Goal: Task Accomplishment & Management: Manage account settings

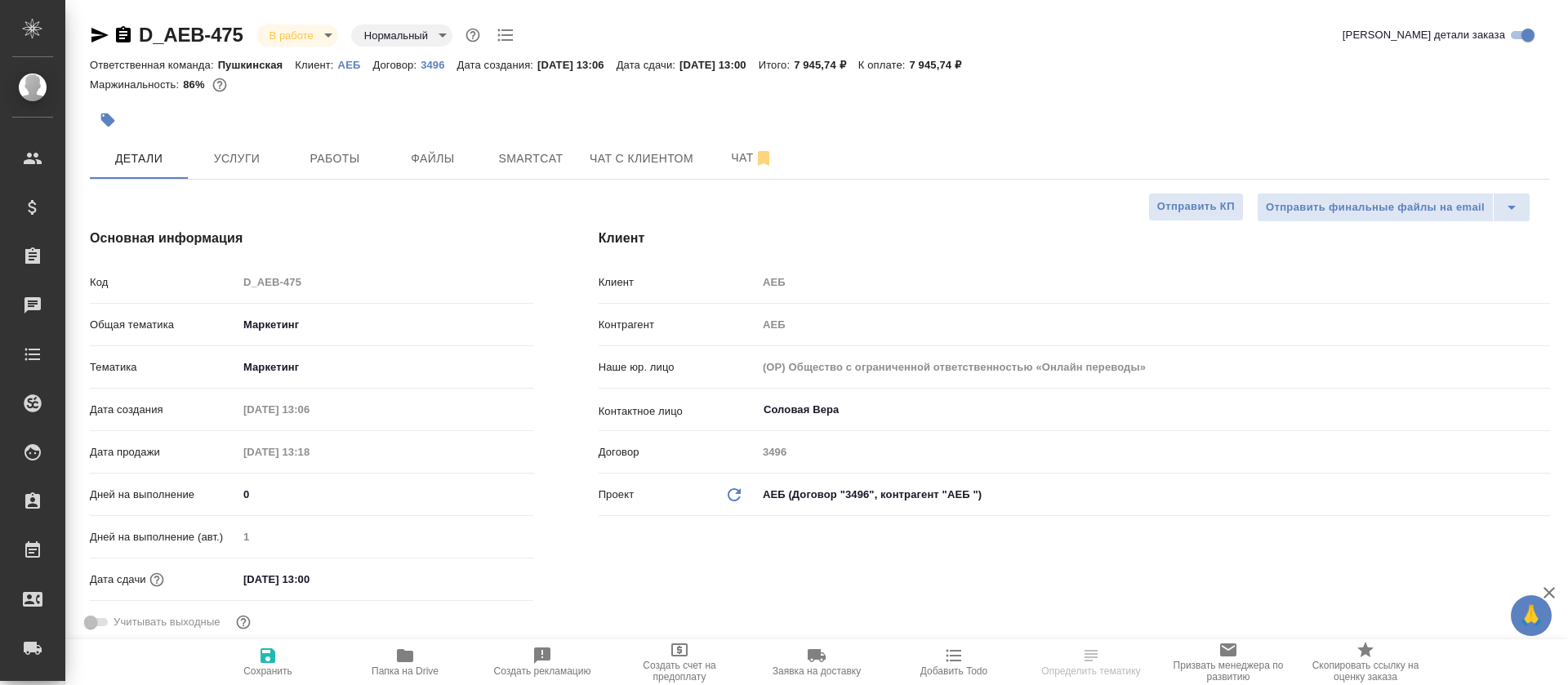
select select "RU"
type textarea "x"
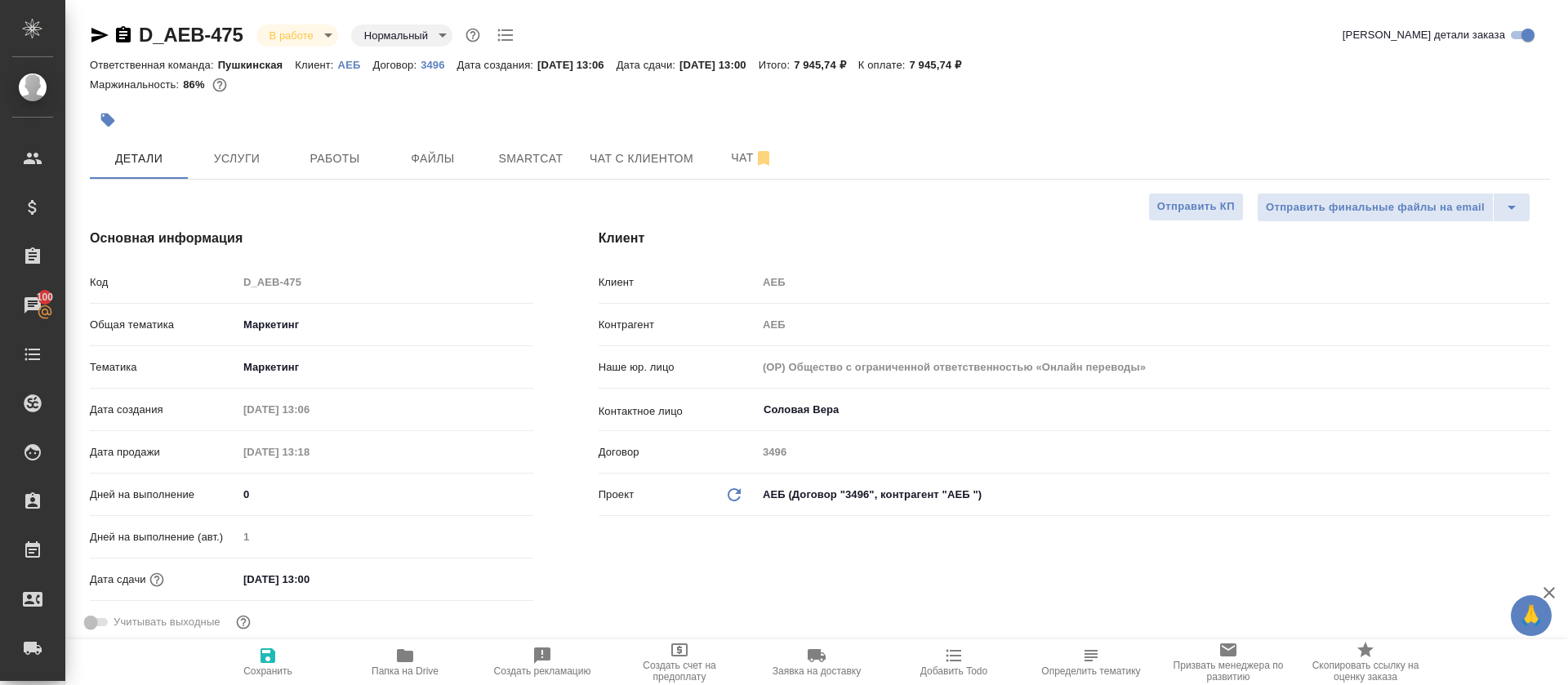
type textarea "x"
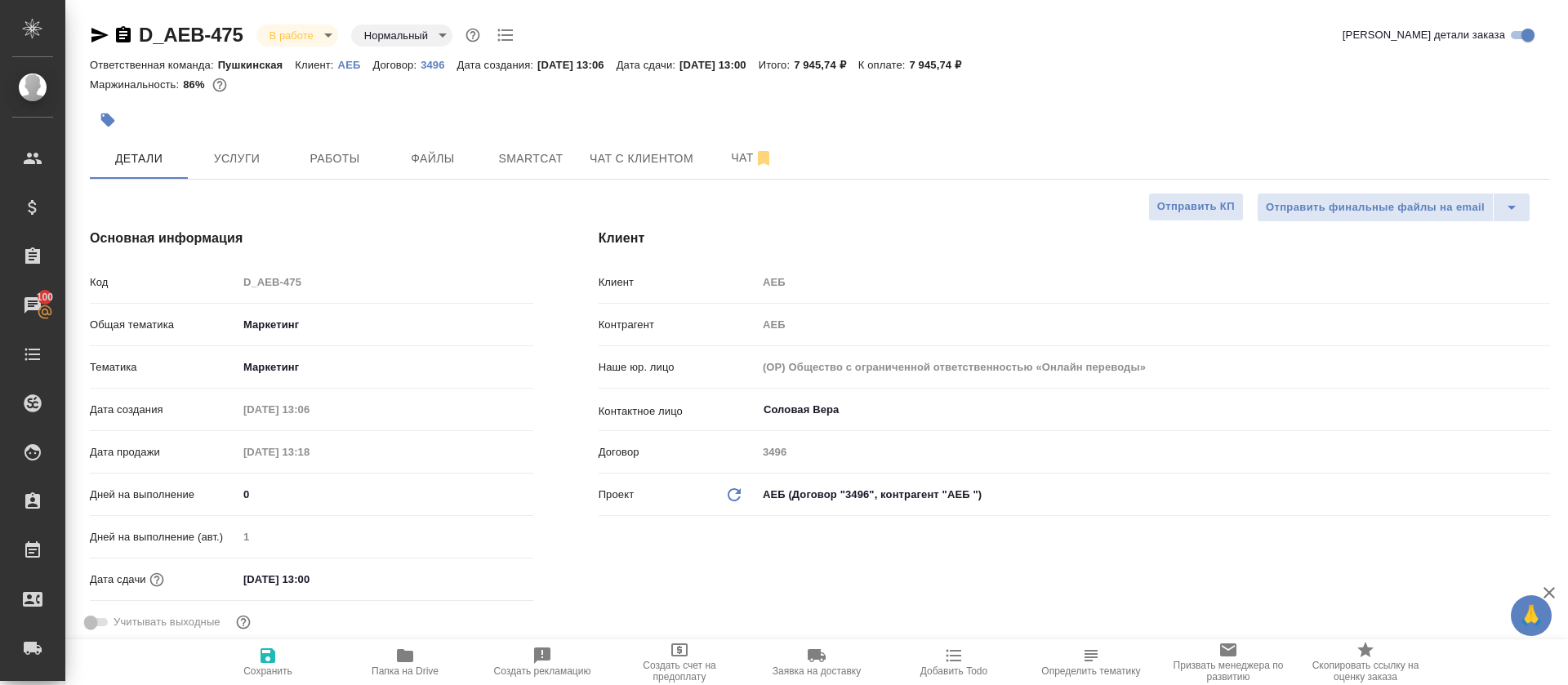
type textarea "x"
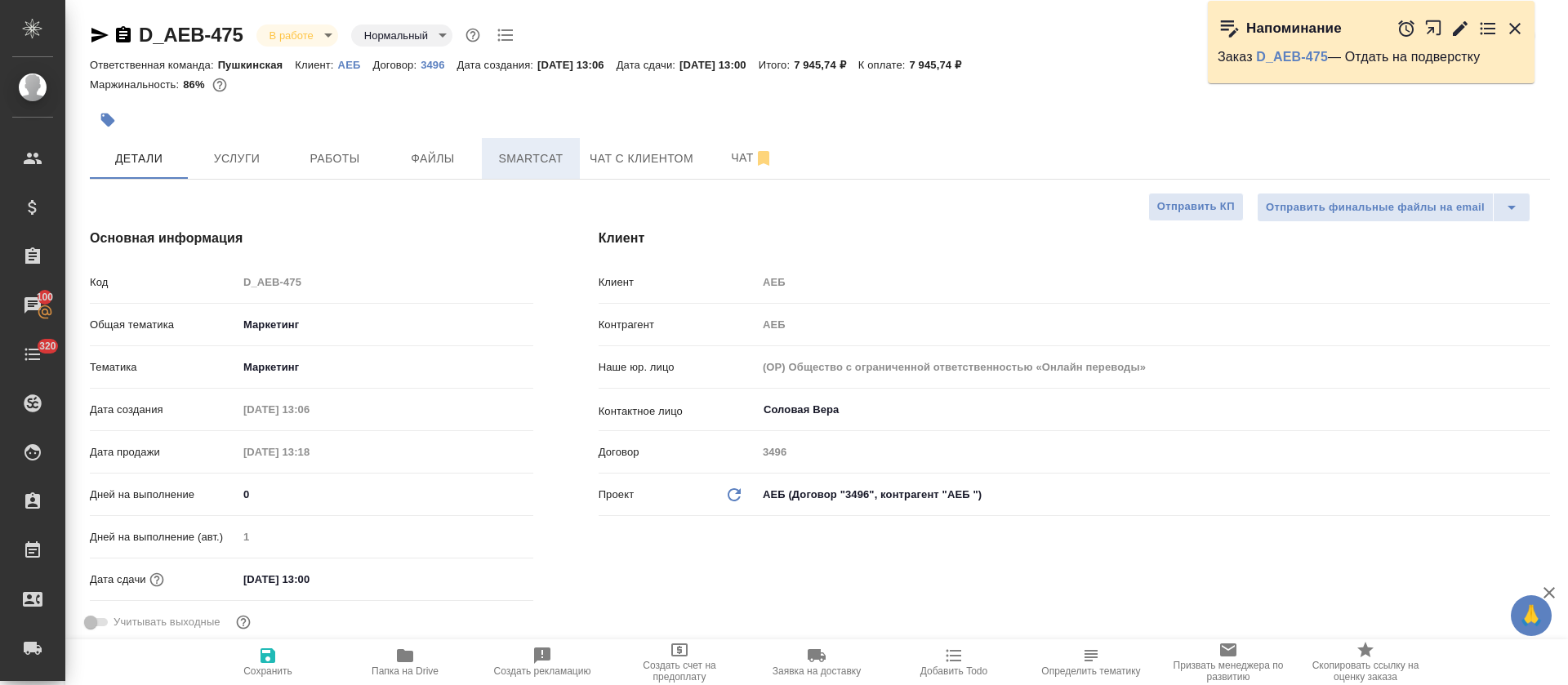
click at [554, 176] on button "Smartcat" at bounding box center [531, 159] width 98 height 41
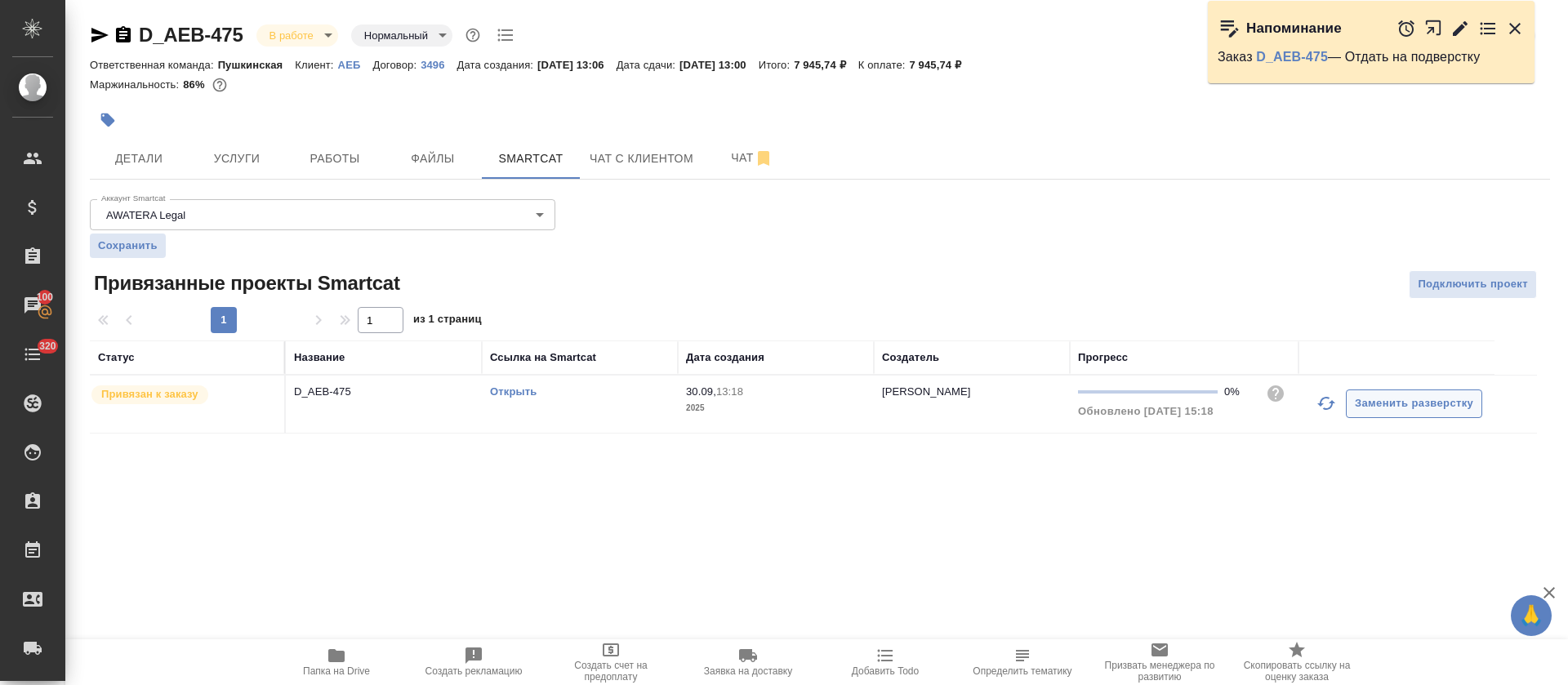
click at [1331, 409] on icon "button" at bounding box center [1326, 403] width 20 height 20
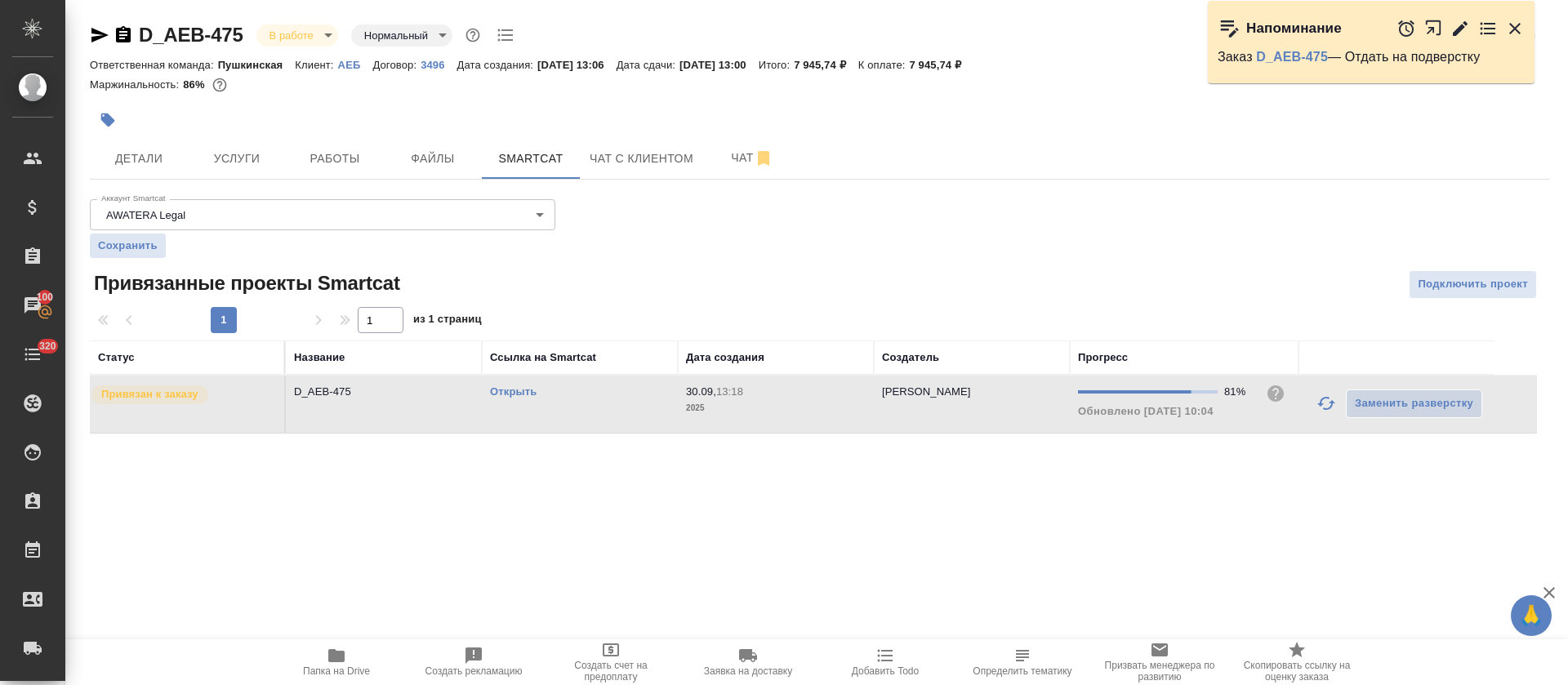
click at [496, 392] on link "Открыть" at bounding box center [514, 392] width 46 height 12
click at [349, 145] on button "Работы" at bounding box center [334, 159] width 98 height 41
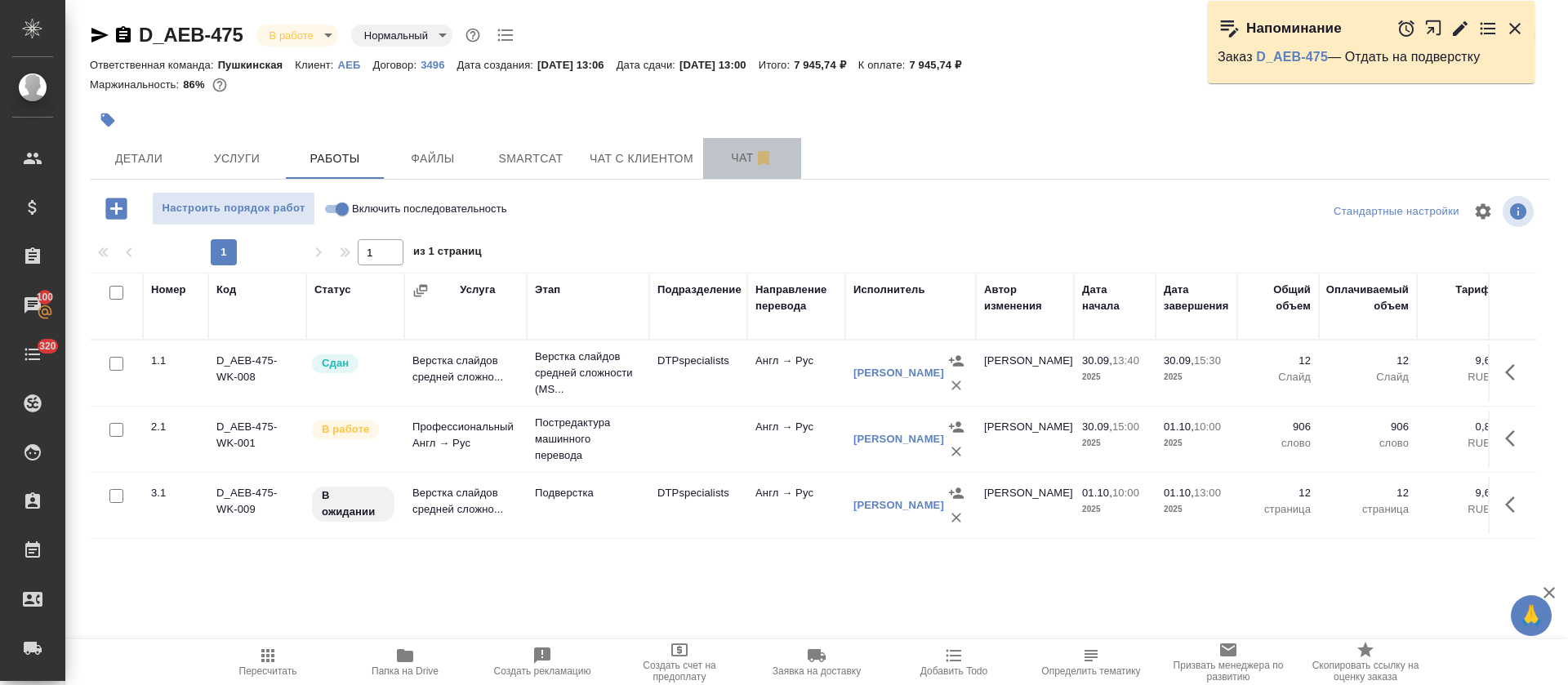
click at [726, 162] on span "Чат" at bounding box center [752, 158] width 78 height 21
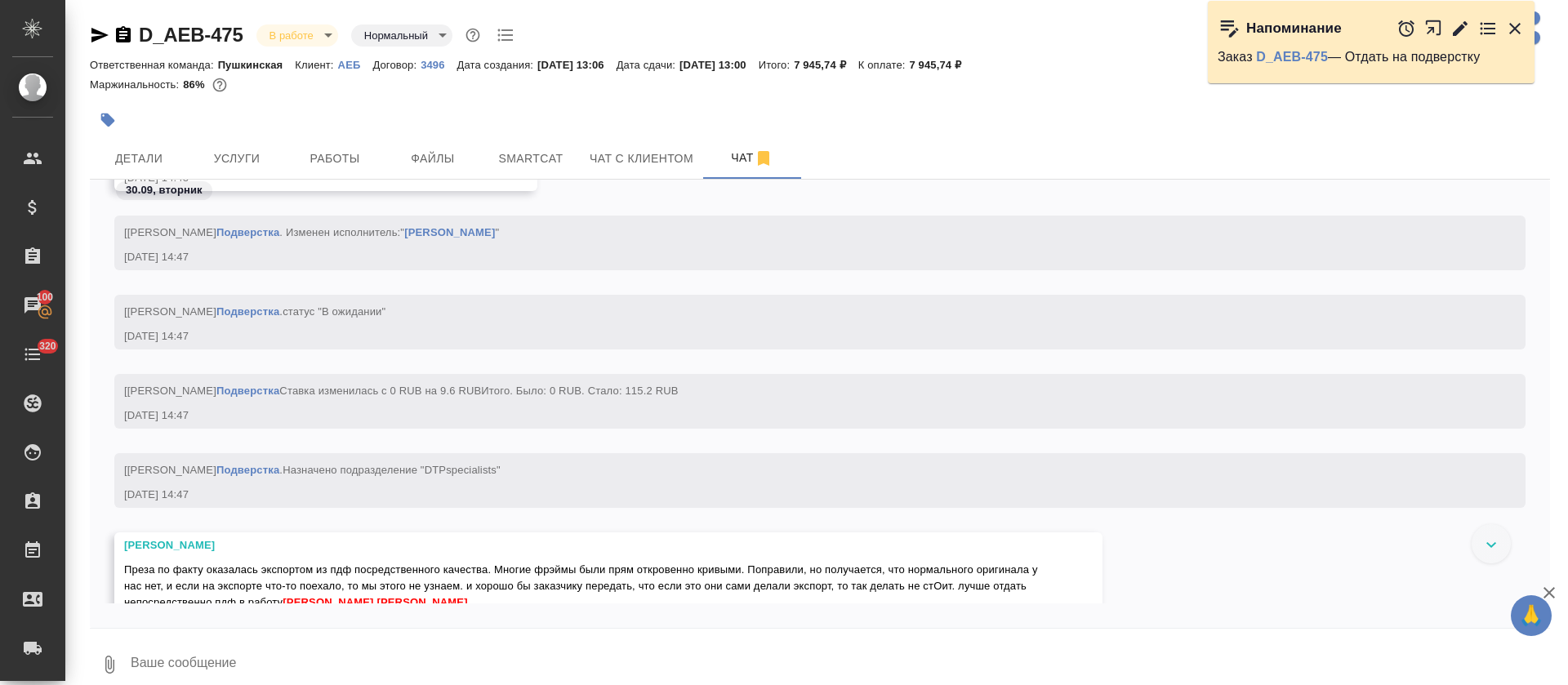
scroll to position [4261, 0]
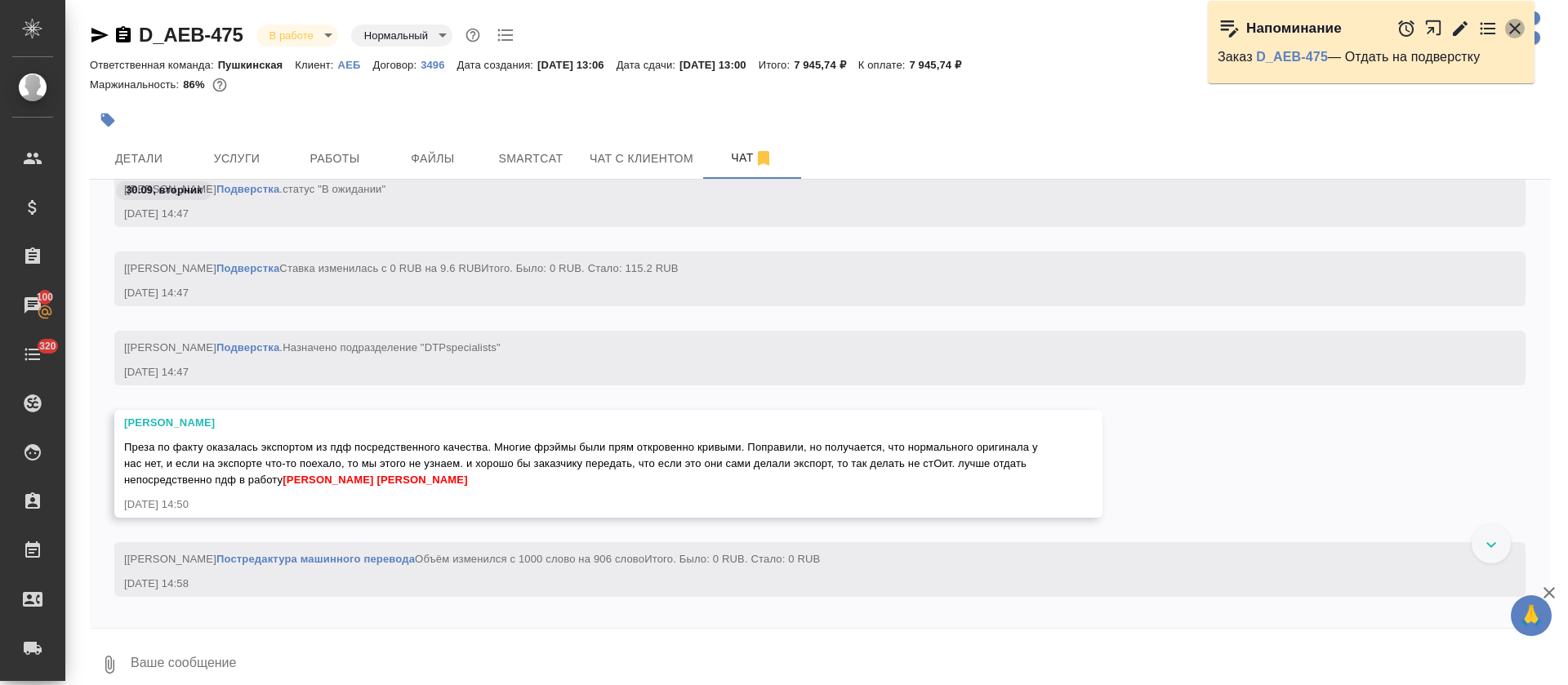
click at [1515, 27] on icon "button" at bounding box center [1515, 28] width 11 height 11
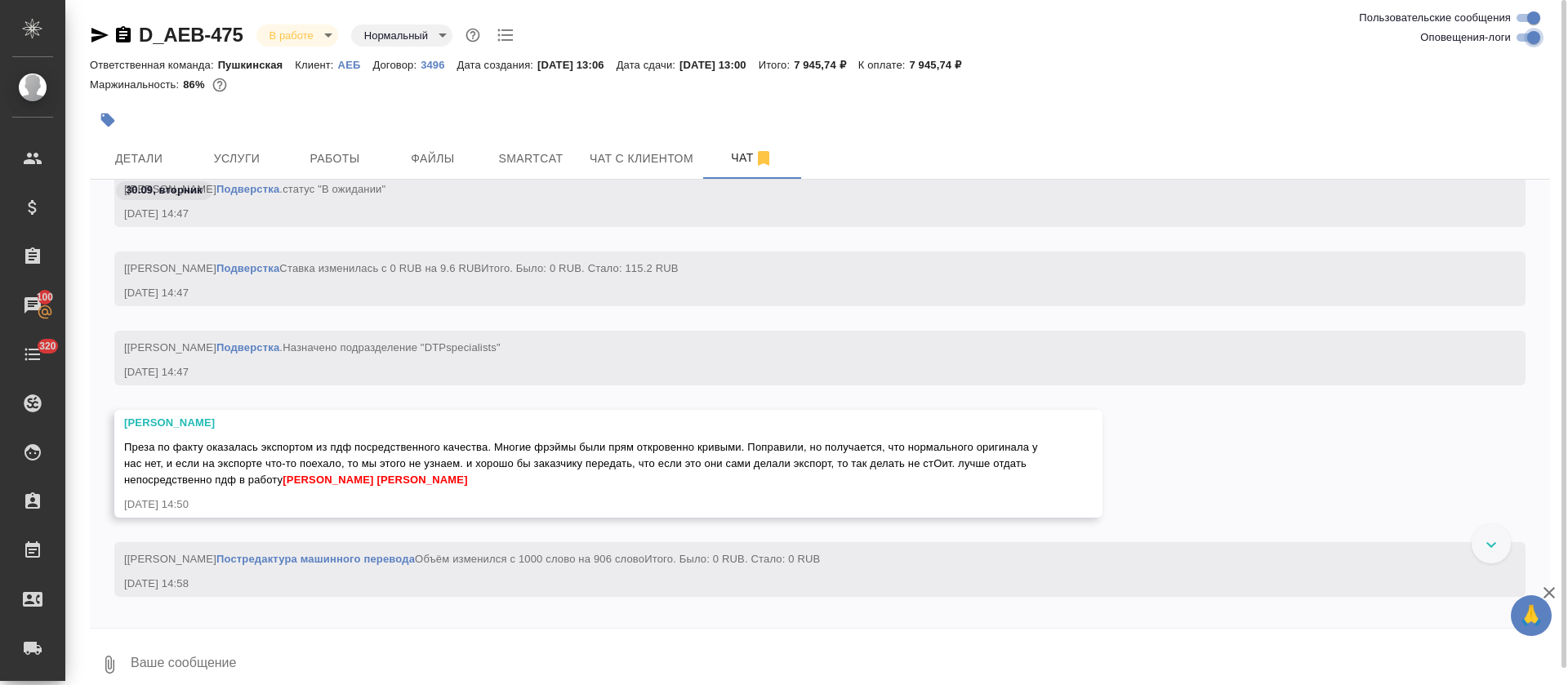
click at [1527, 36] on input "Оповещения-логи" at bounding box center [1534, 37] width 59 height 20
checkbox input "false"
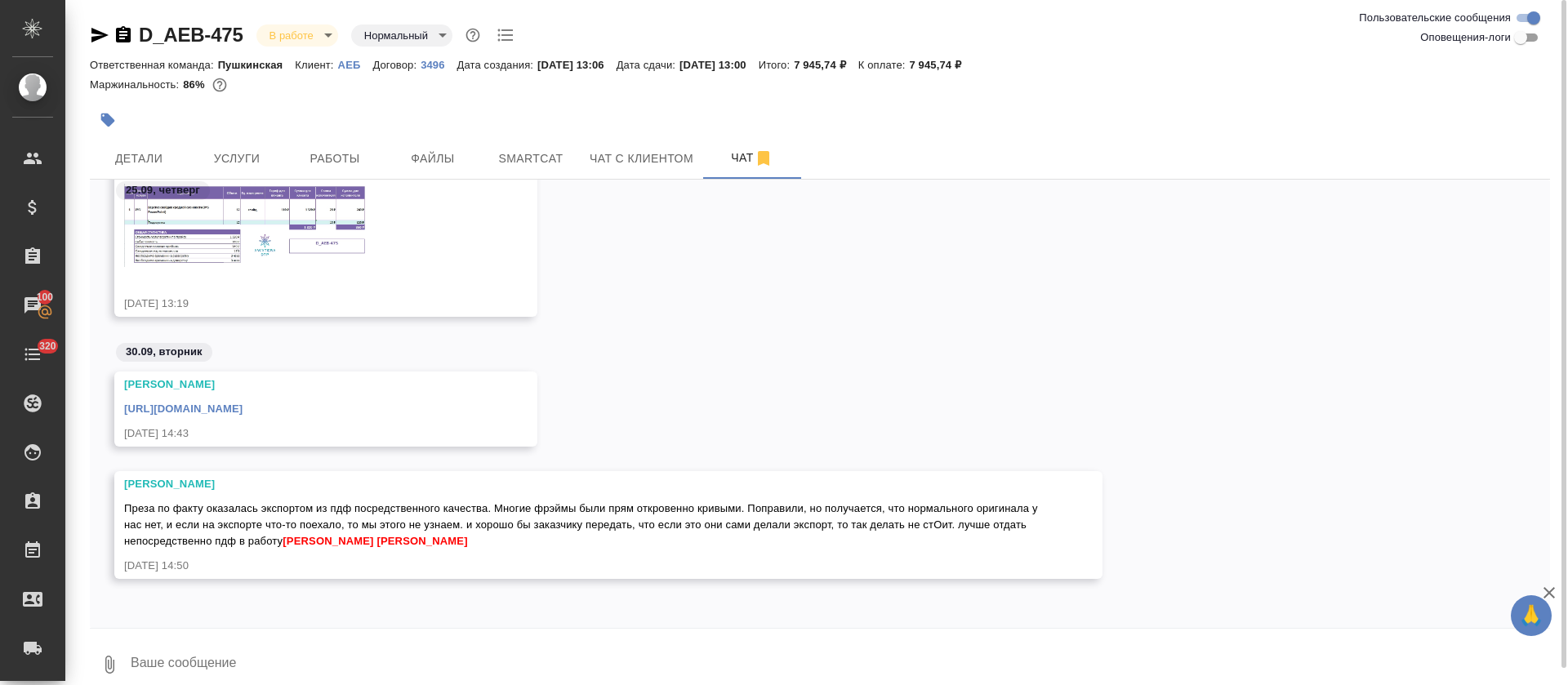
scroll to position [183, 0]
click at [361, 146] on button "Работы" at bounding box center [334, 159] width 98 height 41
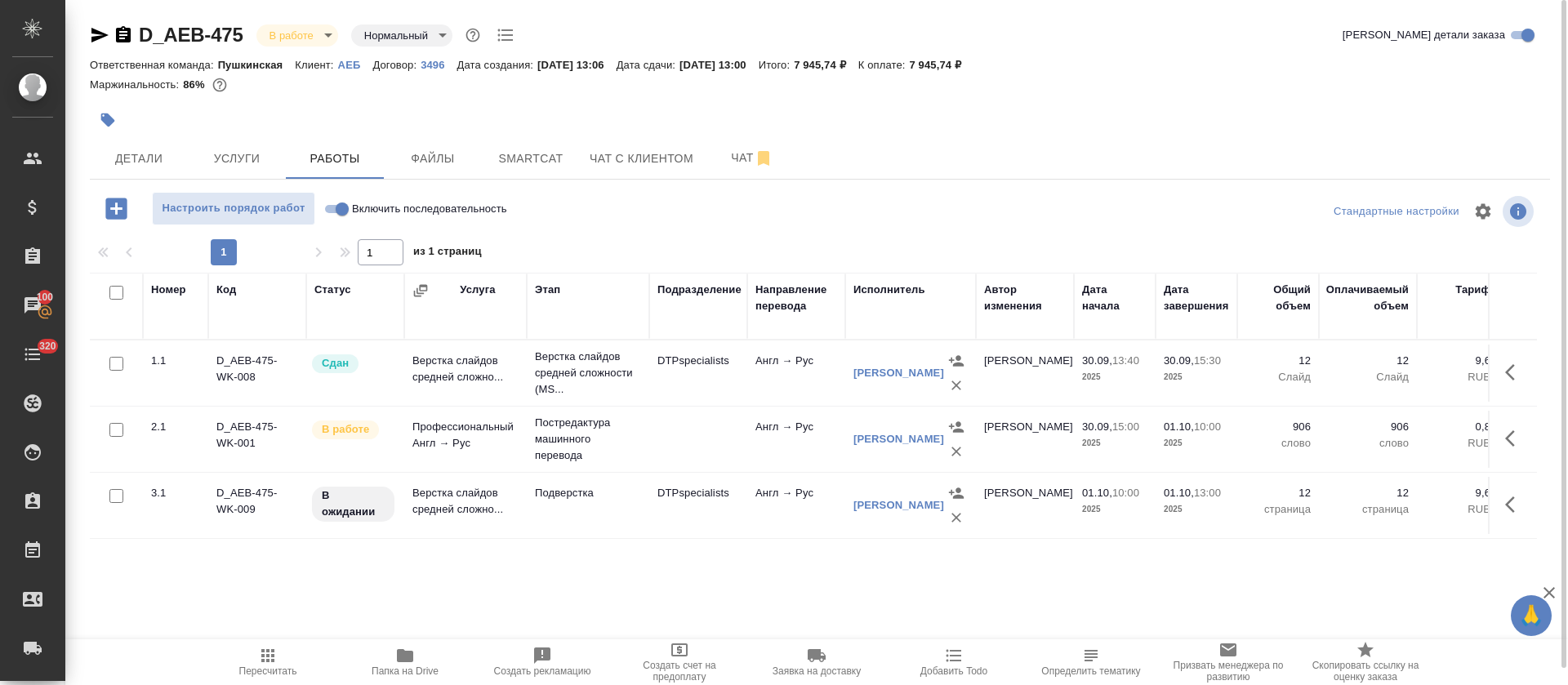
click at [773, 451] on td "Англ → Рус" at bounding box center [796, 439] width 98 height 57
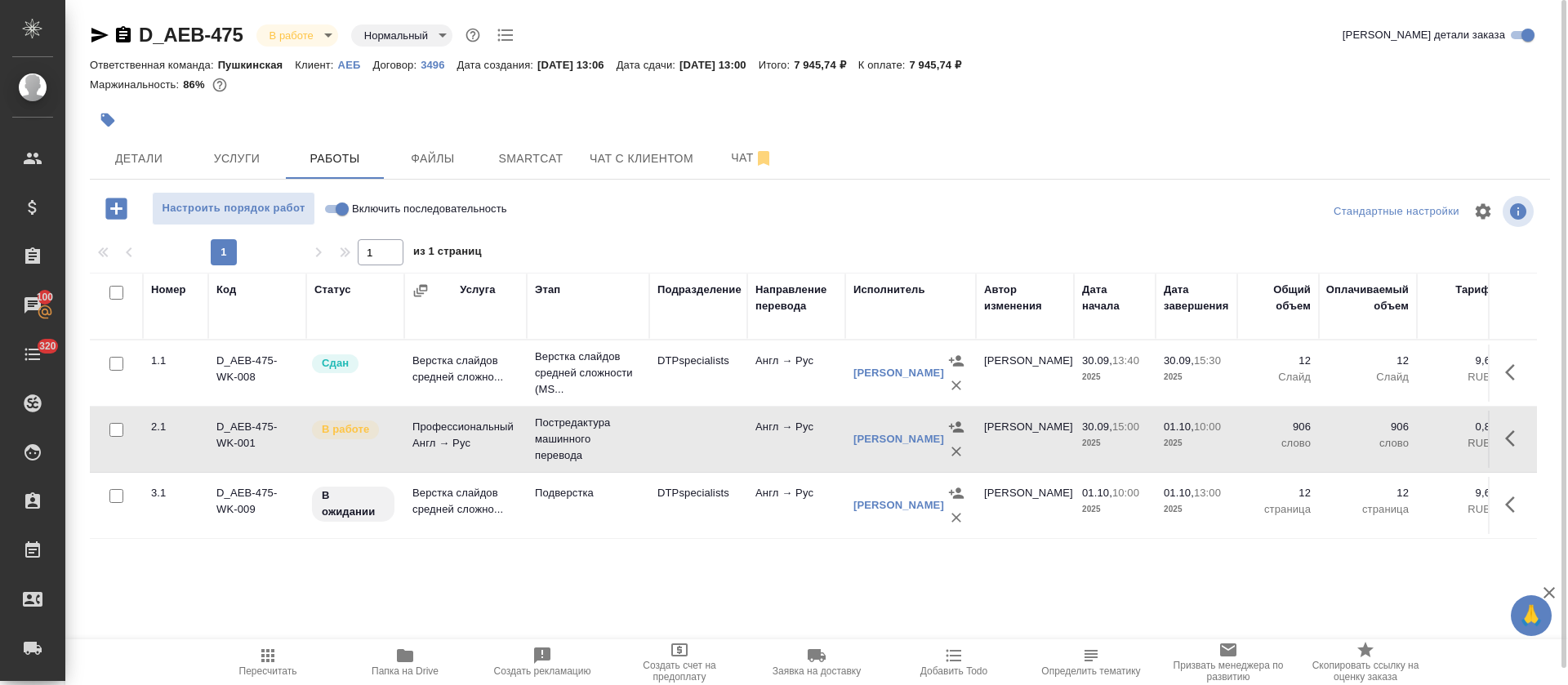
click at [773, 451] on td "Англ → Рус" at bounding box center [796, 439] width 98 height 57
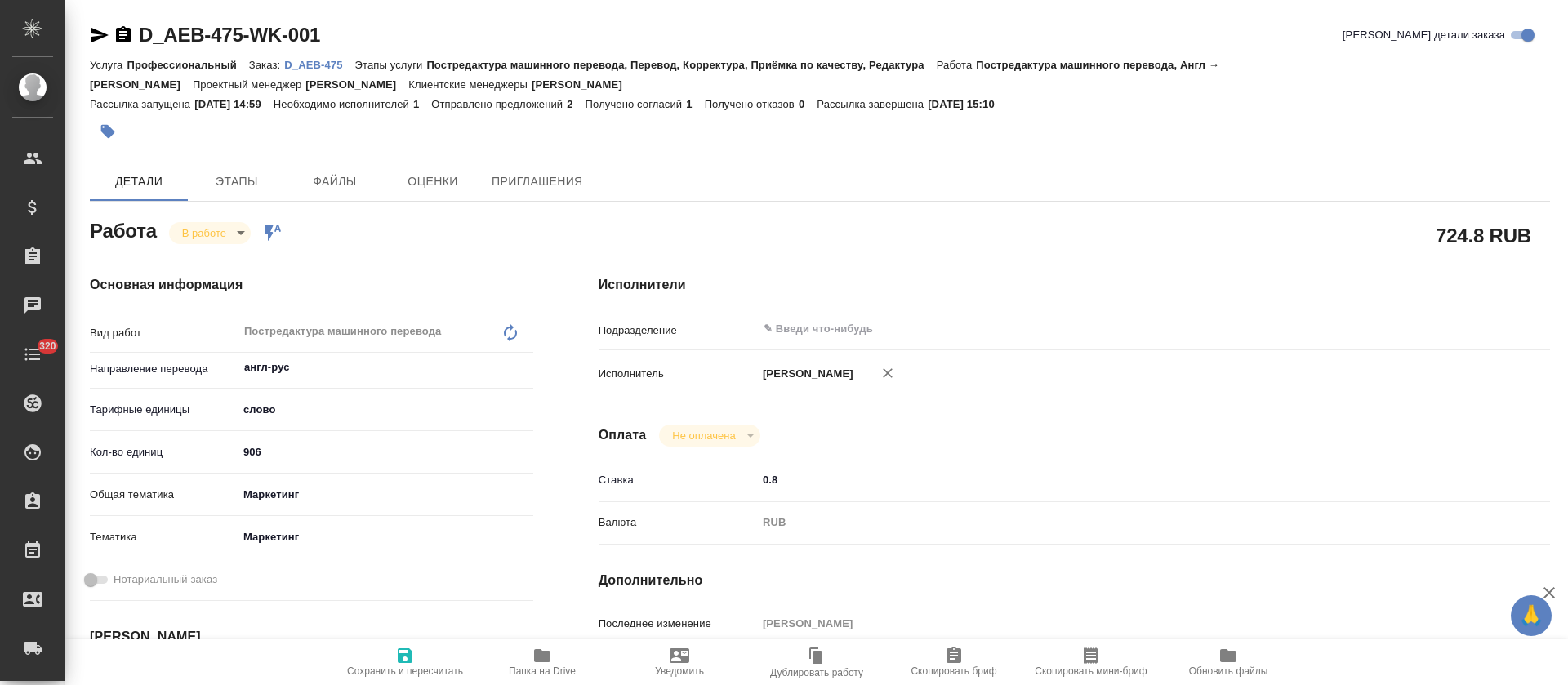
type textarea "x"
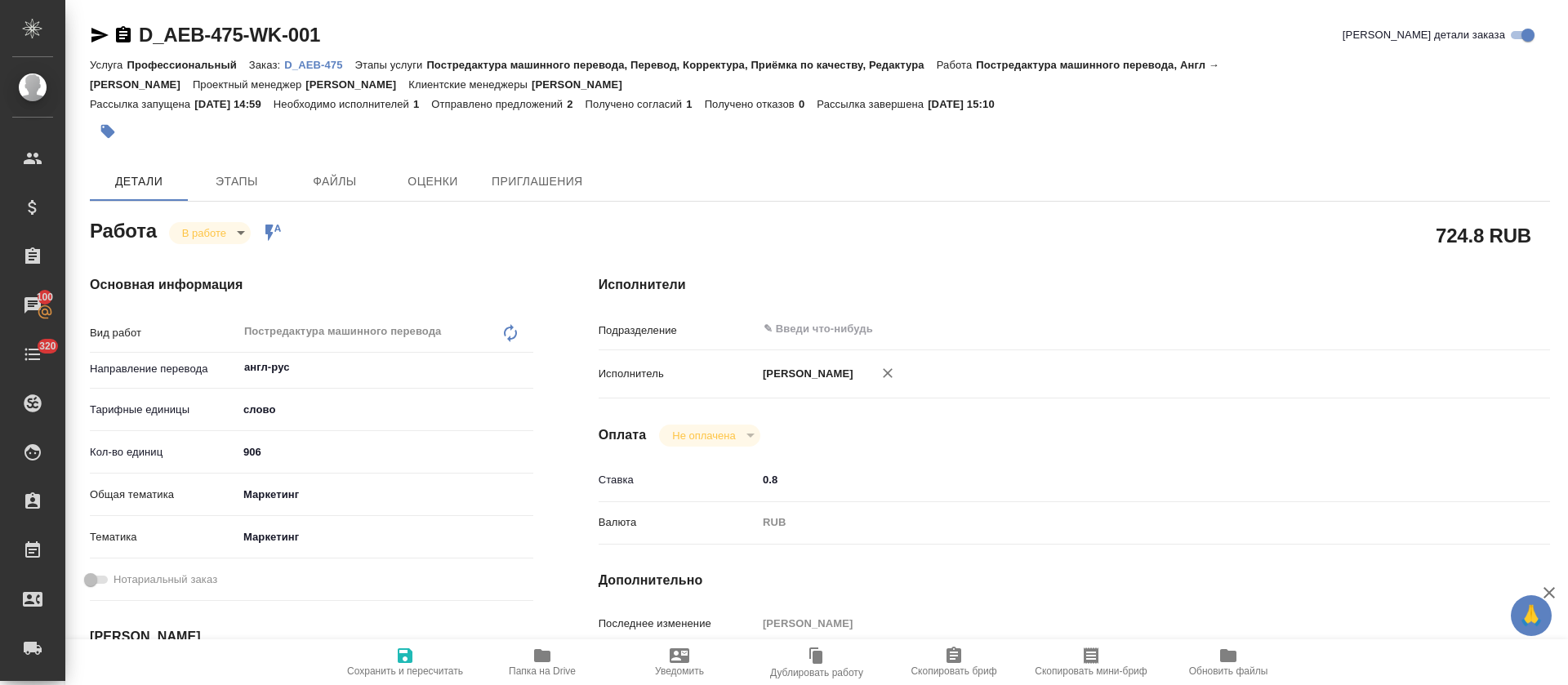
click at [525, 664] on span "Папка на Drive" at bounding box center [542, 662] width 117 height 31
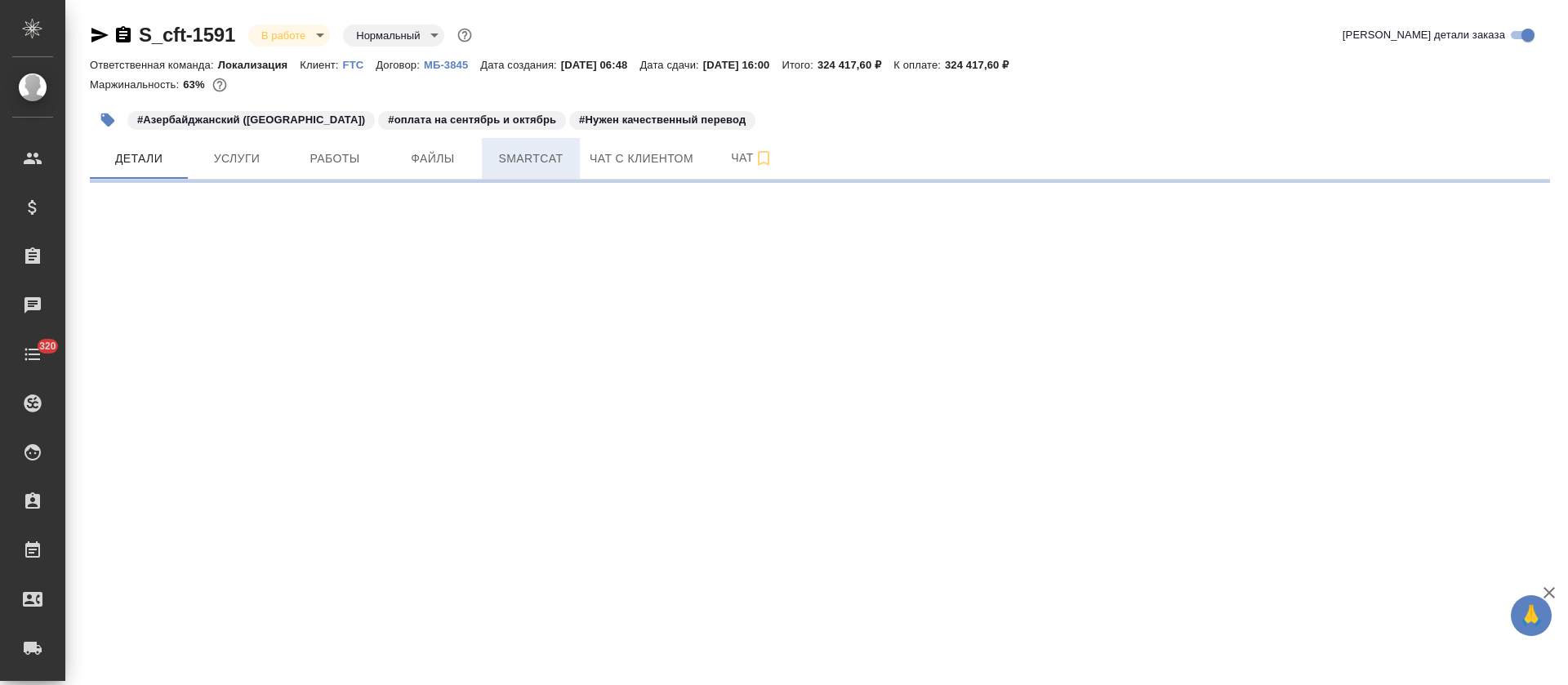
select select "RU"
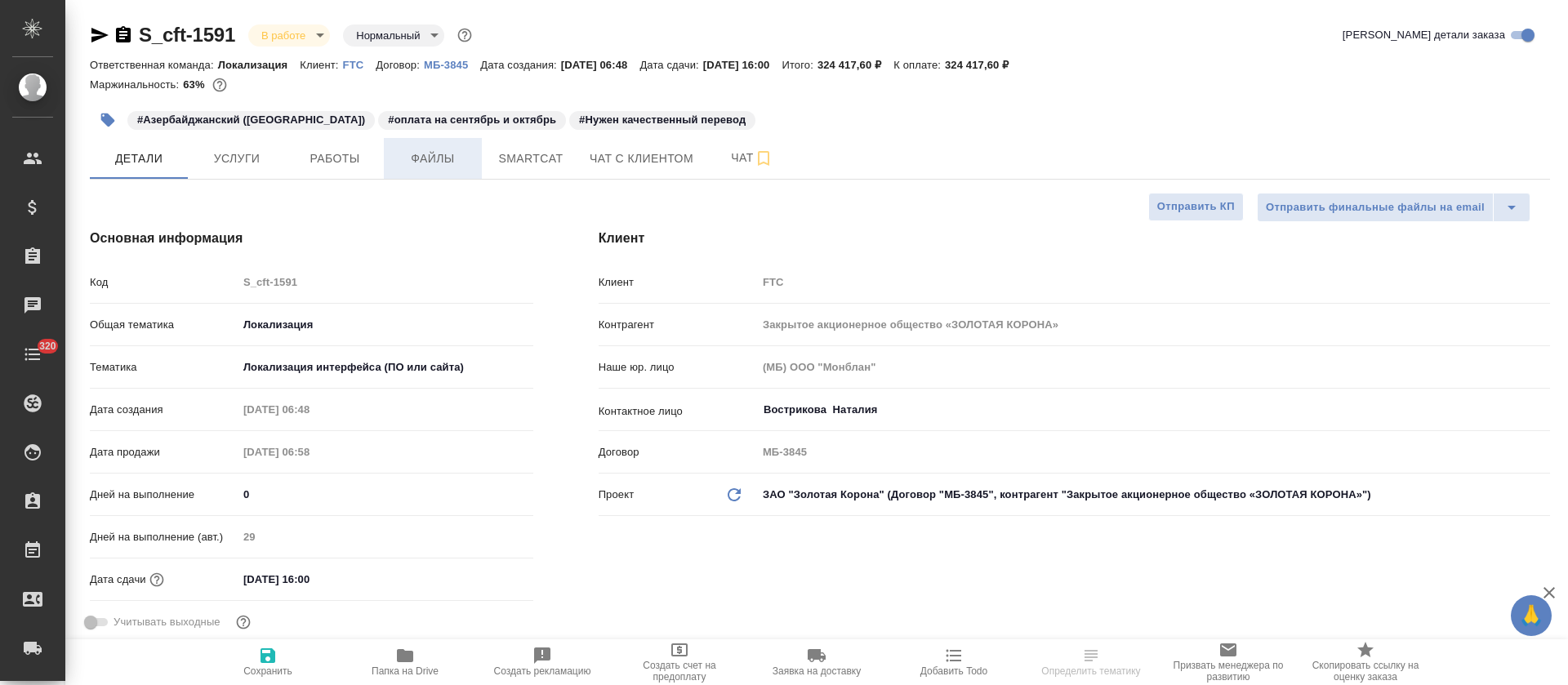
type textarea "x"
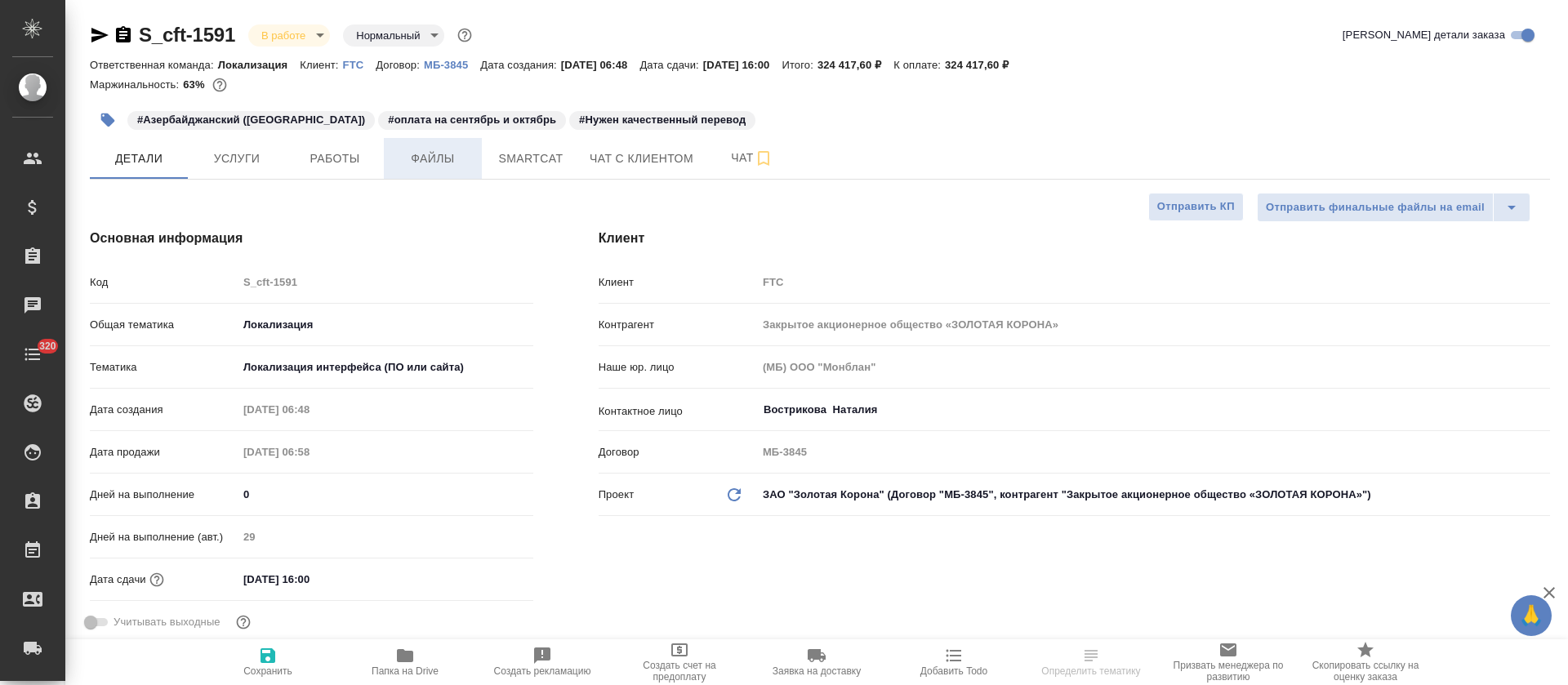
type textarea "x"
click at [347, 157] on span "Работы" at bounding box center [334, 159] width 78 height 21
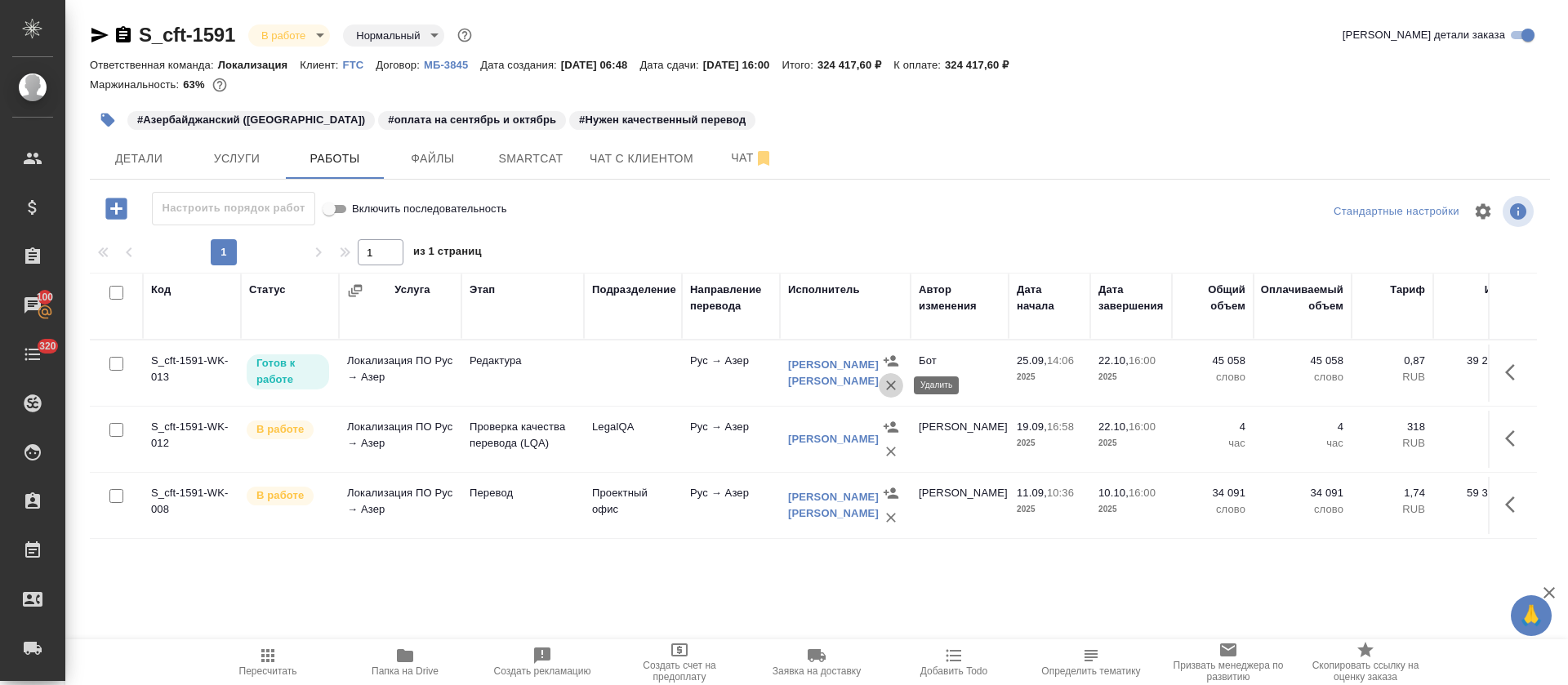
click at [893, 389] on icon "button" at bounding box center [891, 385] width 16 height 16
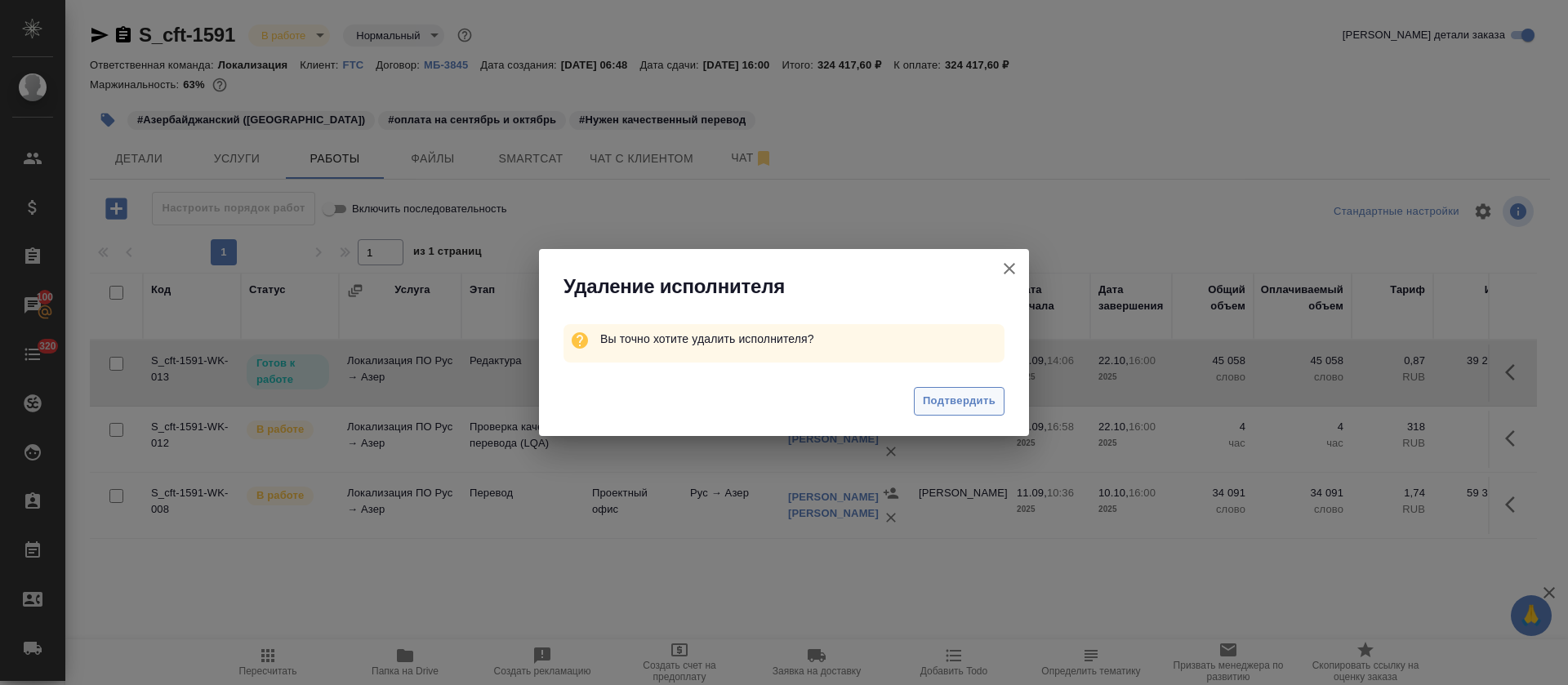
click at [929, 411] on button "Подтвердить" at bounding box center [959, 401] width 91 height 28
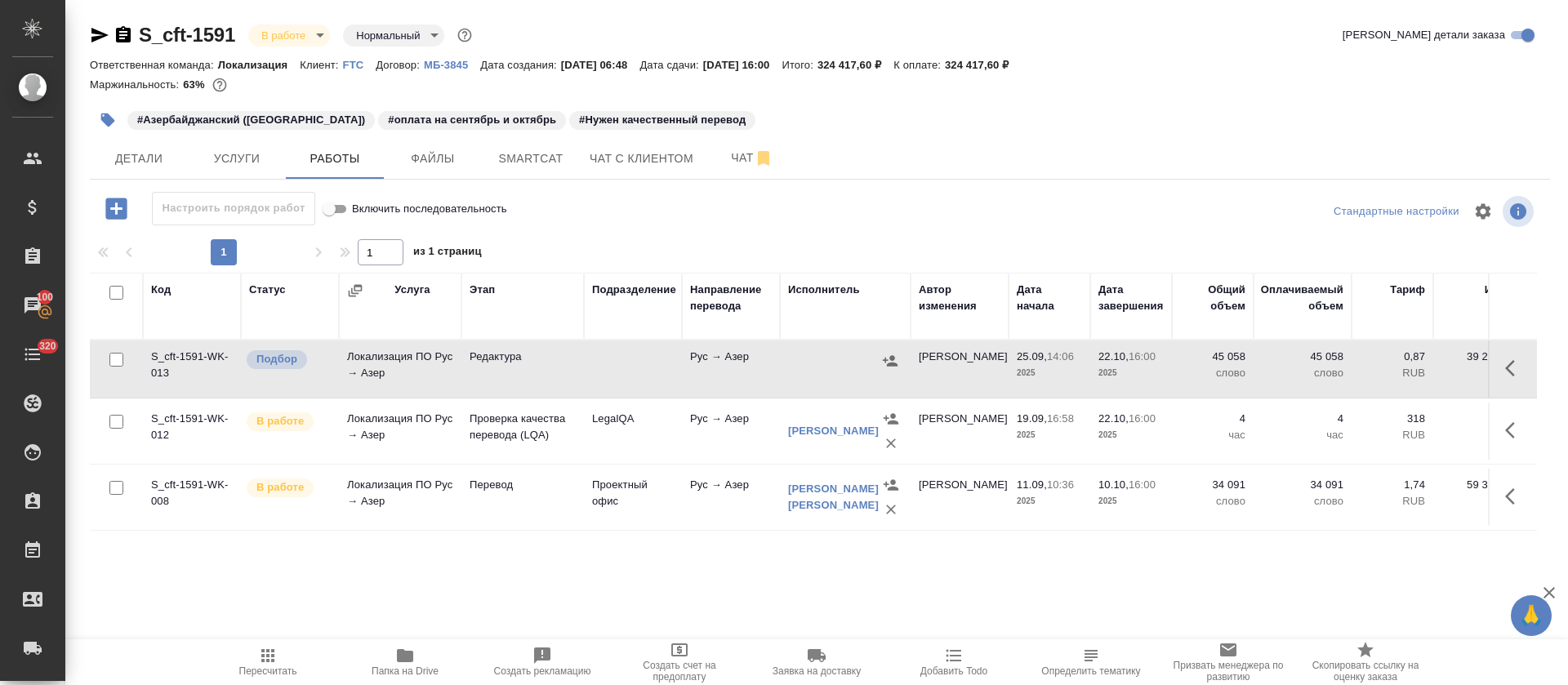
click at [261, 666] on span "Пересчитать" at bounding box center [268, 671] width 58 height 11
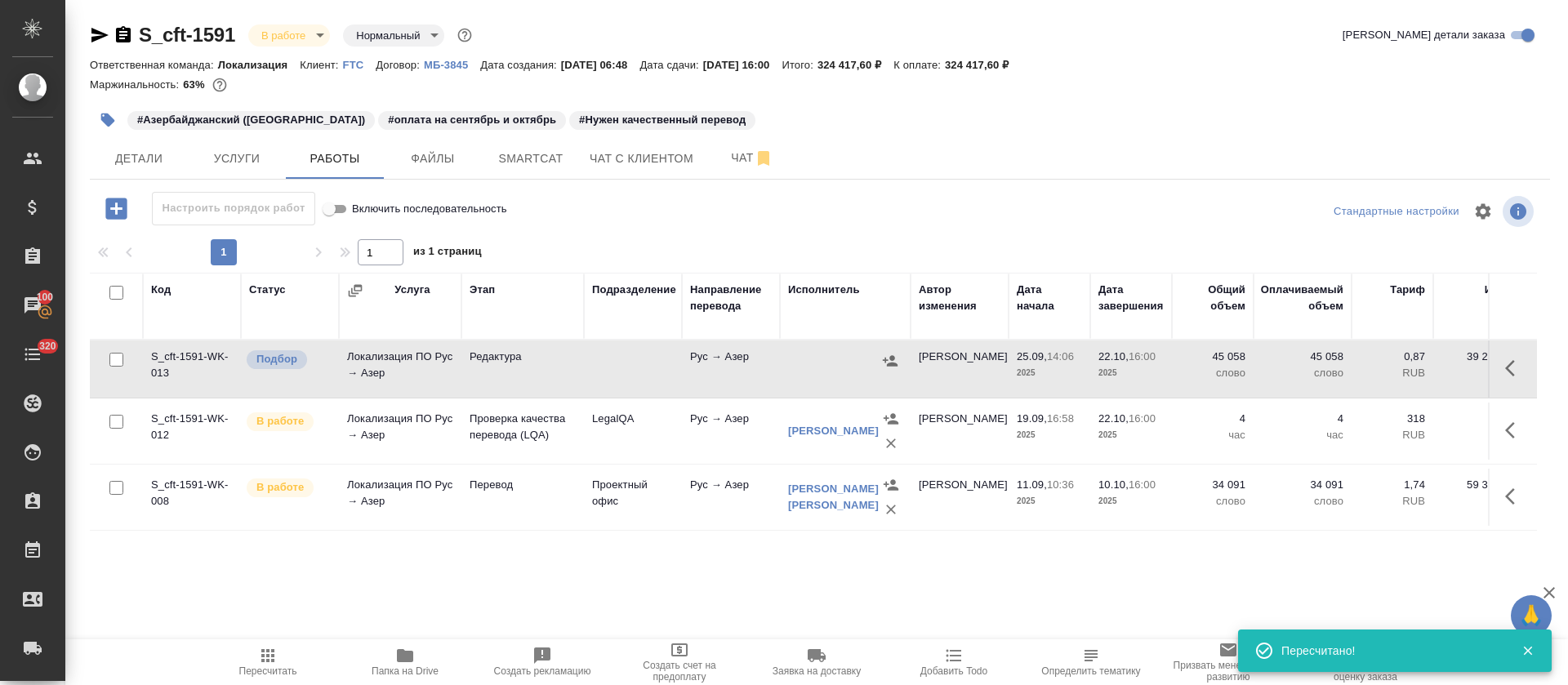
click at [1513, 372] on icon "button" at bounding box center [1515, 368] width 20 height 20
click at [1461, 372] on icon "button" at bounding box center [1454, 367] width 20 height 20
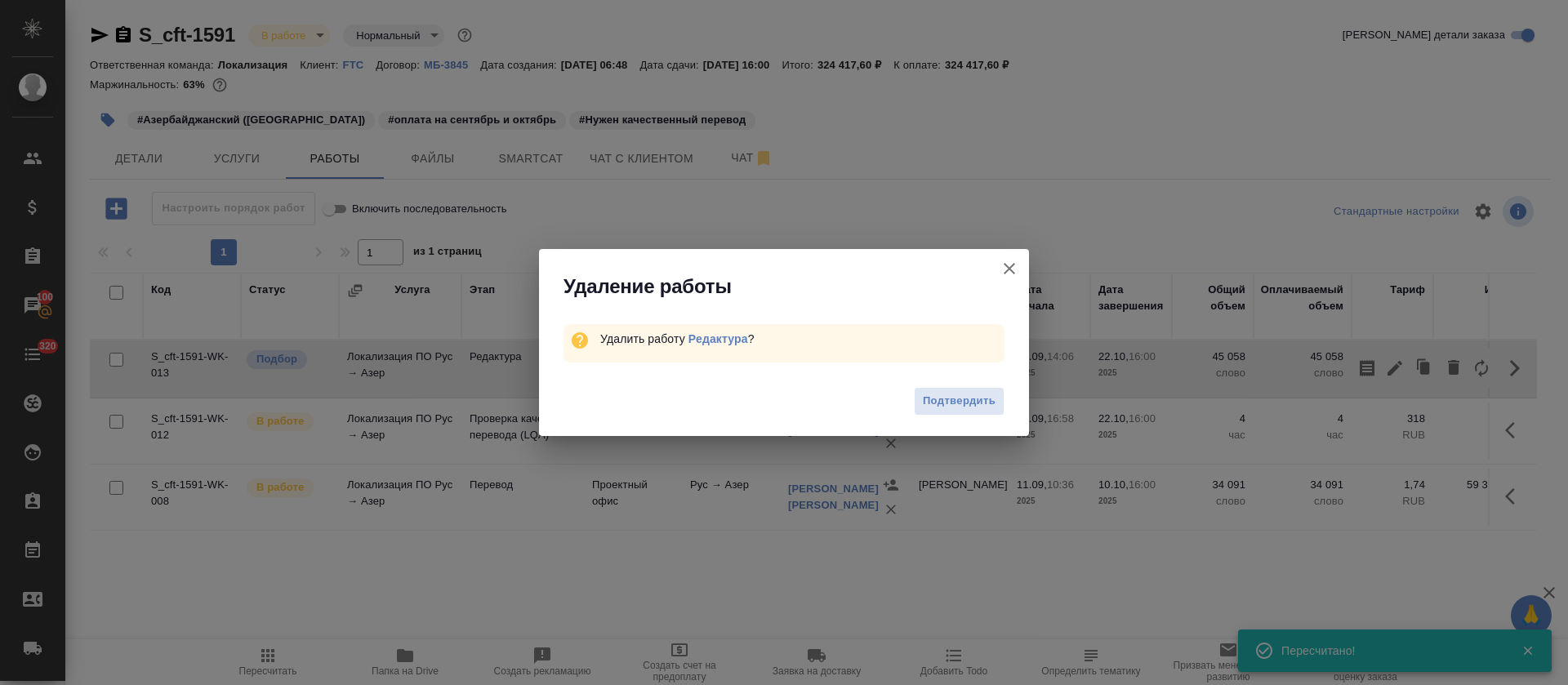
click at [946, 386] on div "Подтвердить" at bounding box center [784, 404] width 490 height 65
click at [946, 398] on span "Подтвердить" at bounding box center [959, 401] width 73 height 19
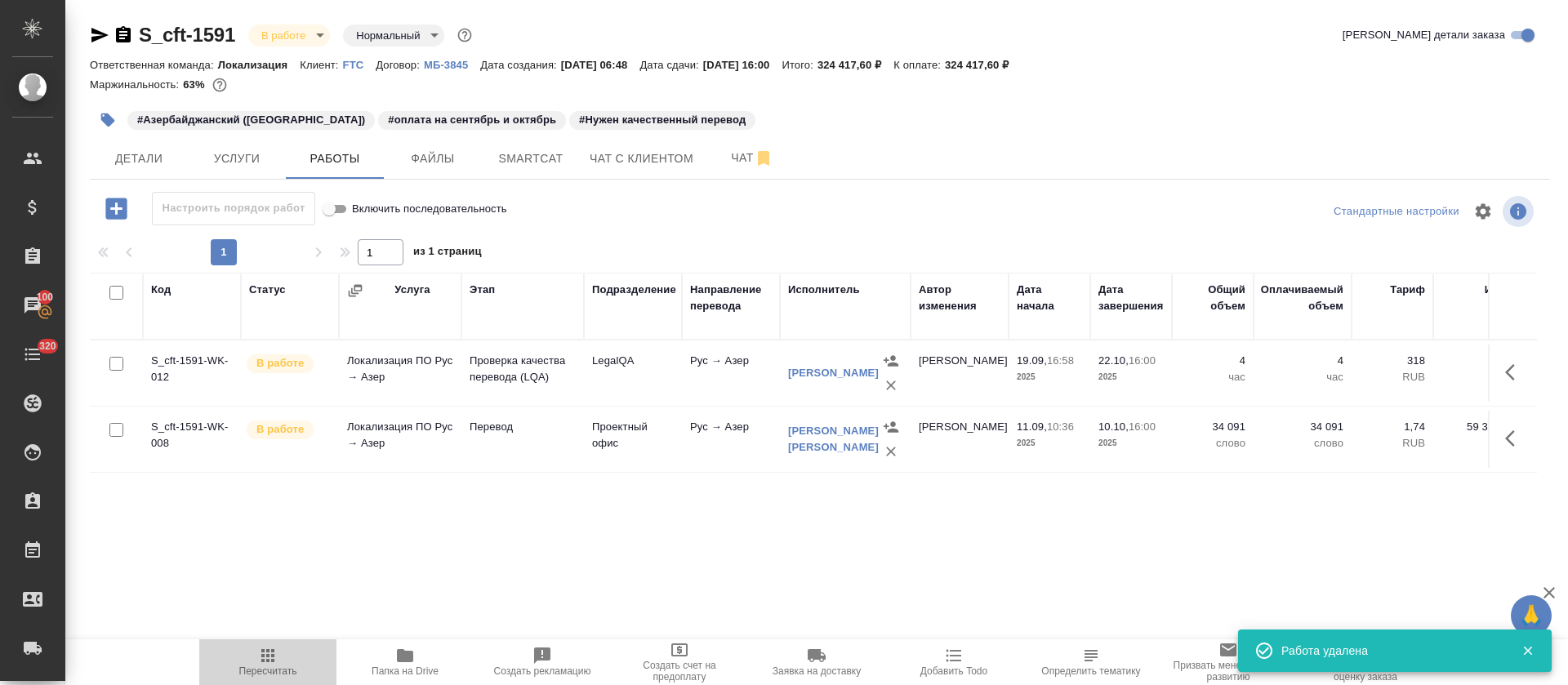
click at [267, 658] on icon "button" at bounding box center [267, 656] width 20 height 20
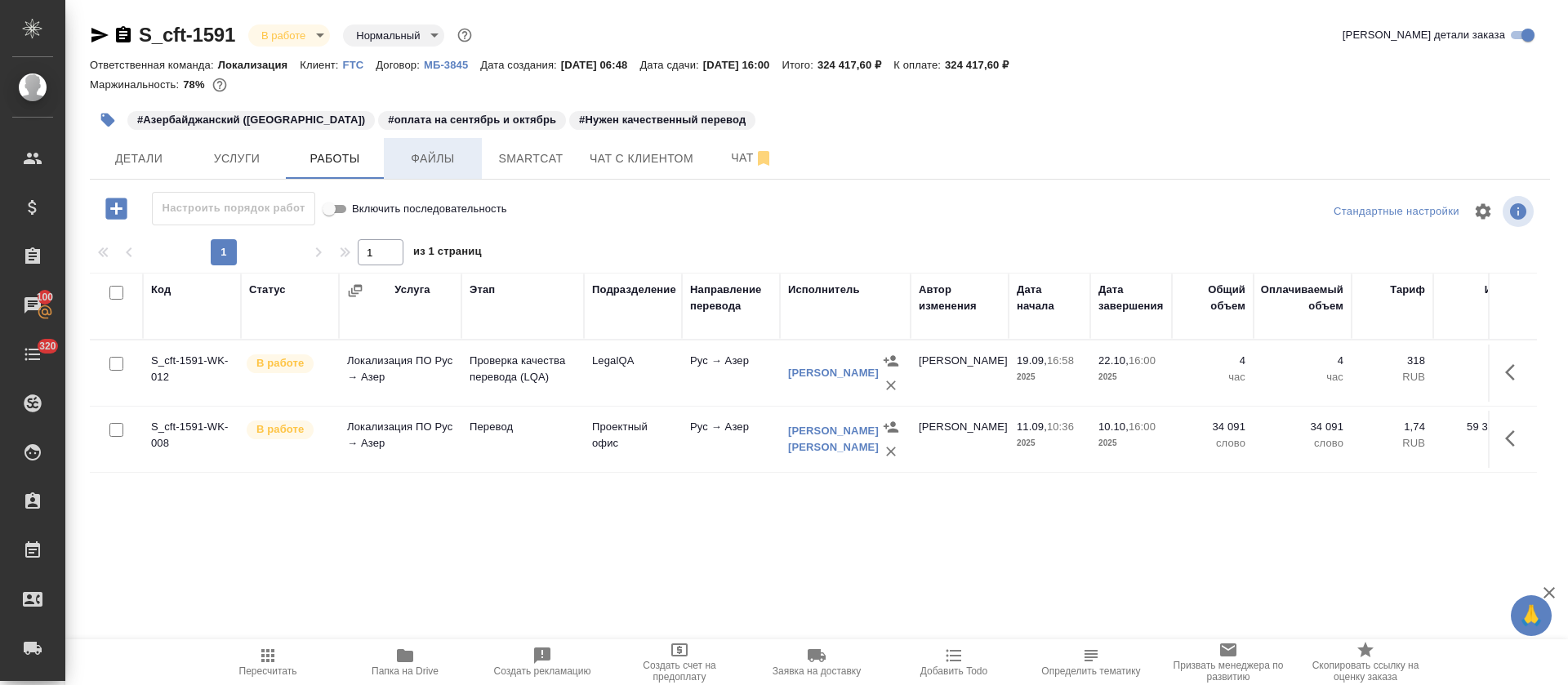
click at [412, 176] on button "Файлы" at bounding box center [433, 159] width 98 height 41
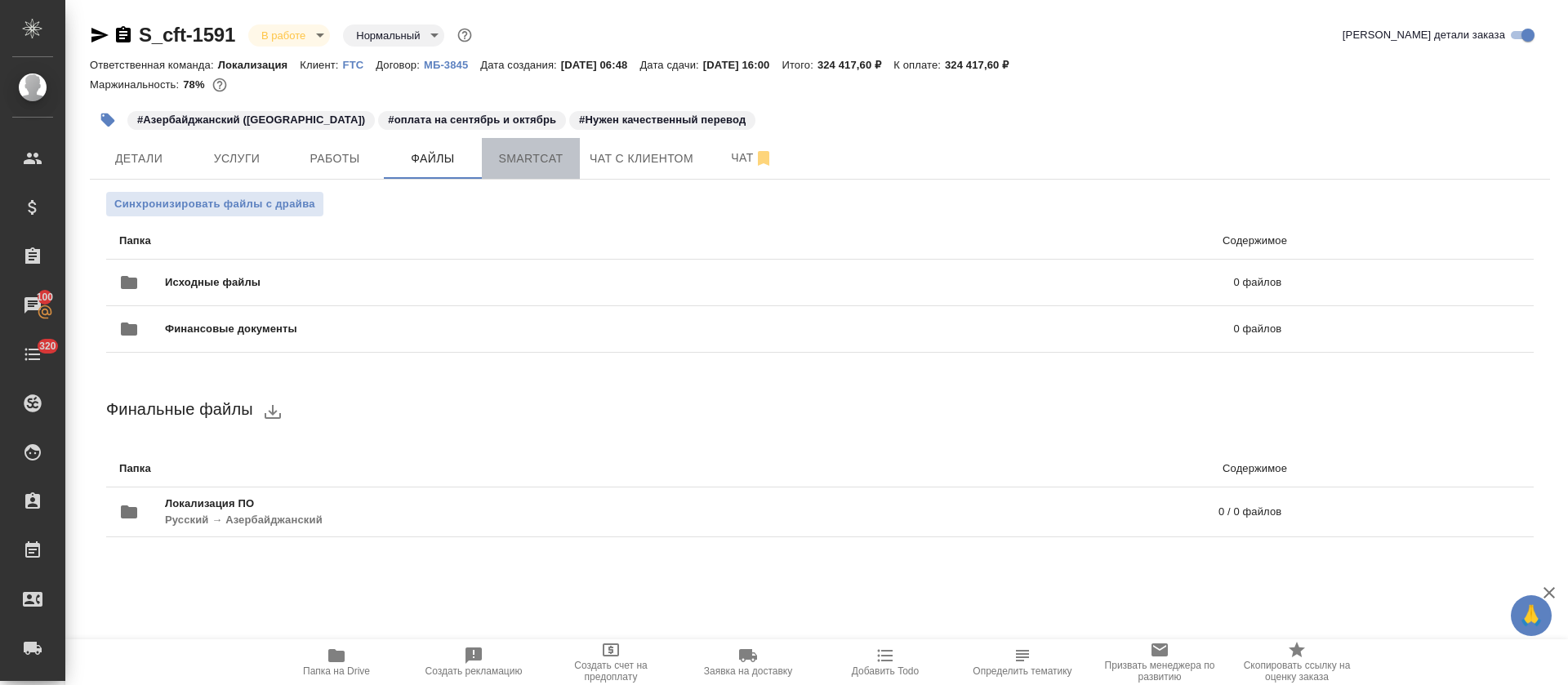
click at [557, 160] on span "Smartcat" at bounding box center [531, 159] width 78 height 21
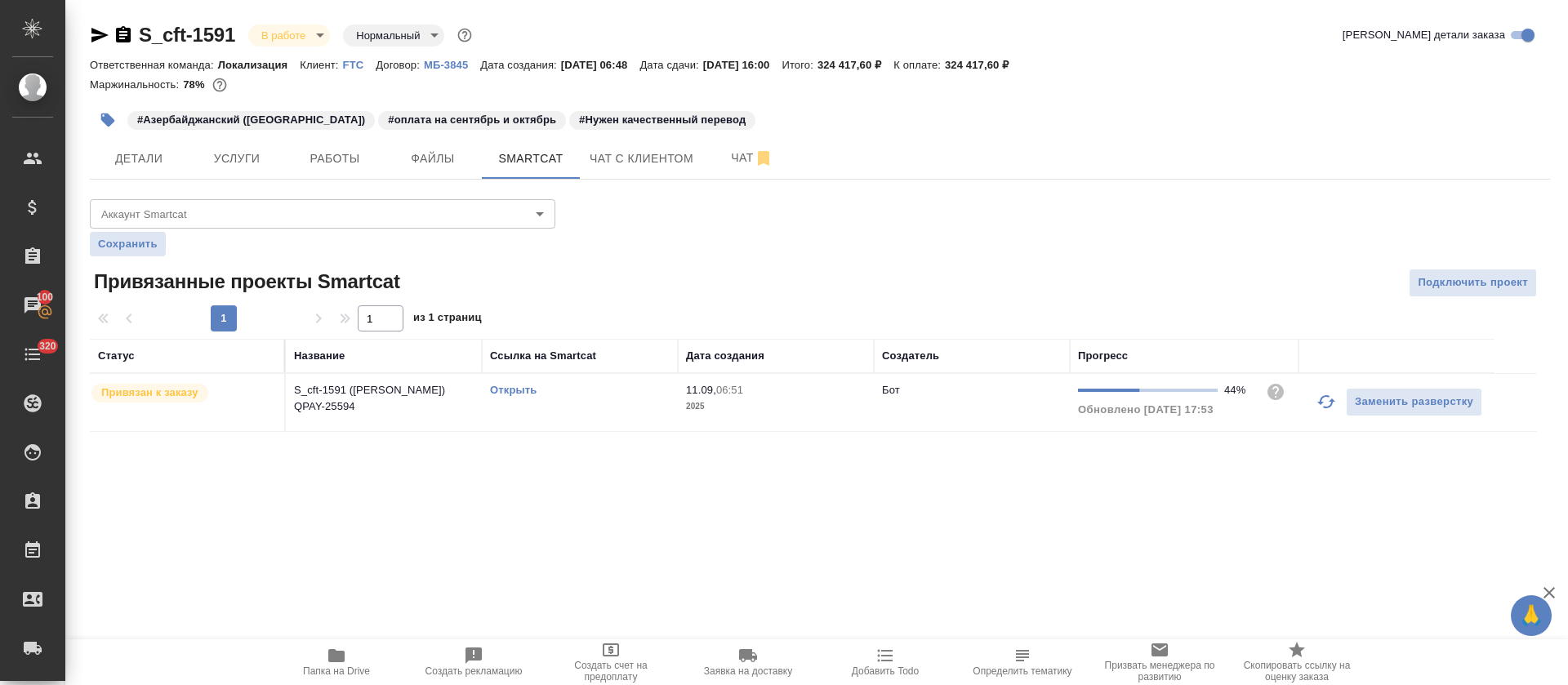
click at [1313, 407] on button "button" at bounding box center [1327, 402] width 39 height 39
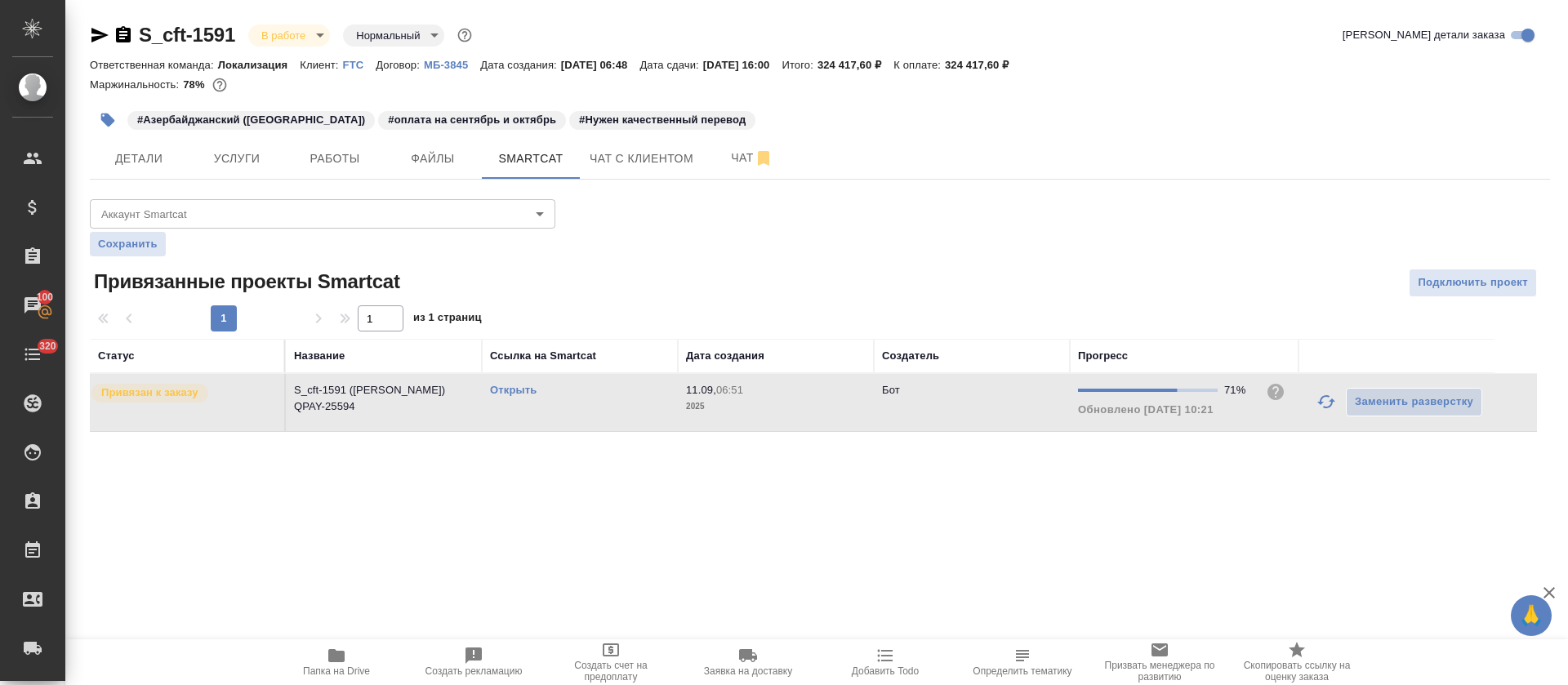
click at [523, 388] on link "Открыть" at bounding box center [514, 390] width 46 height 12
click at [1314, 397] on button "button" at bounding box center [1327, 402] width 39 height 39
click at [1317, 416] on button "button" at bounding box center [1327, 402] width 39 height 39
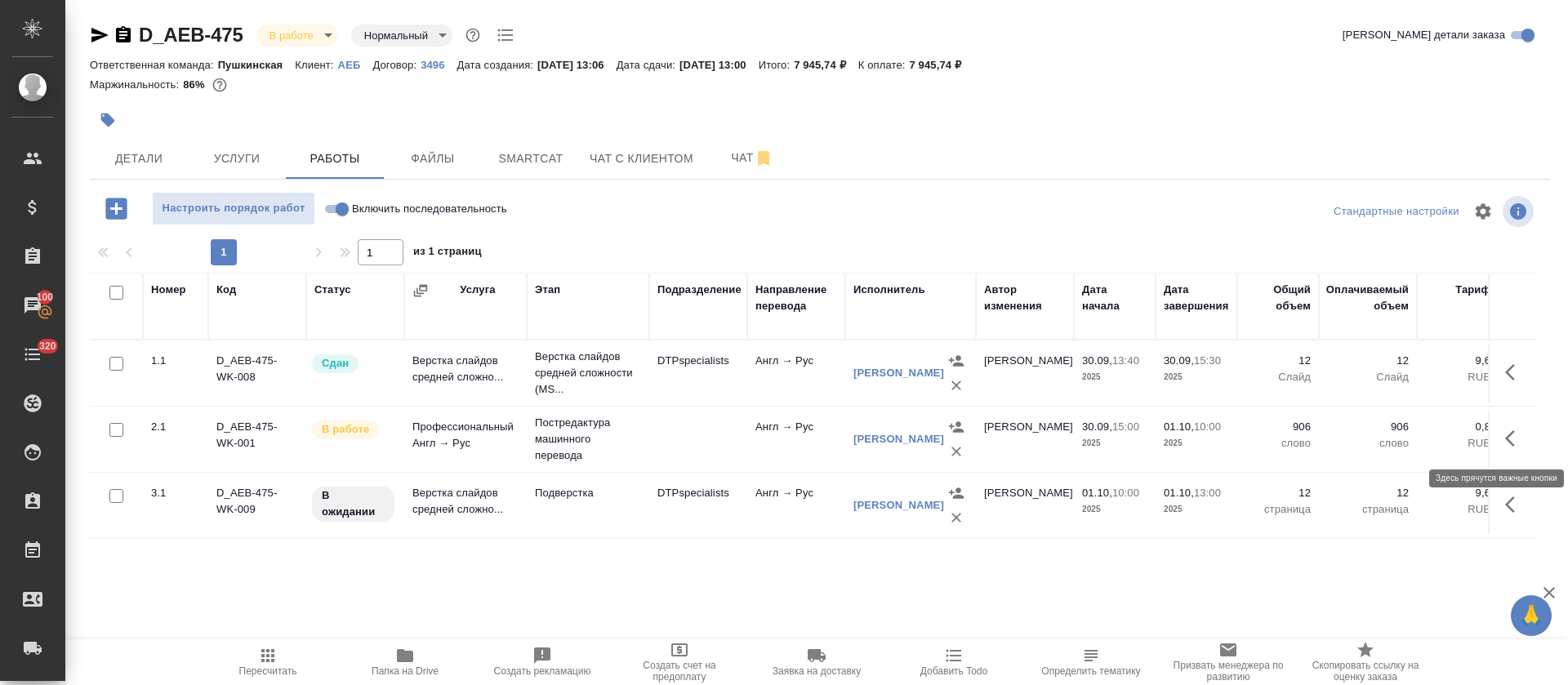
click at [1506, 436] on icon "button" at bounding box center [1515, 438] width 20 height 20
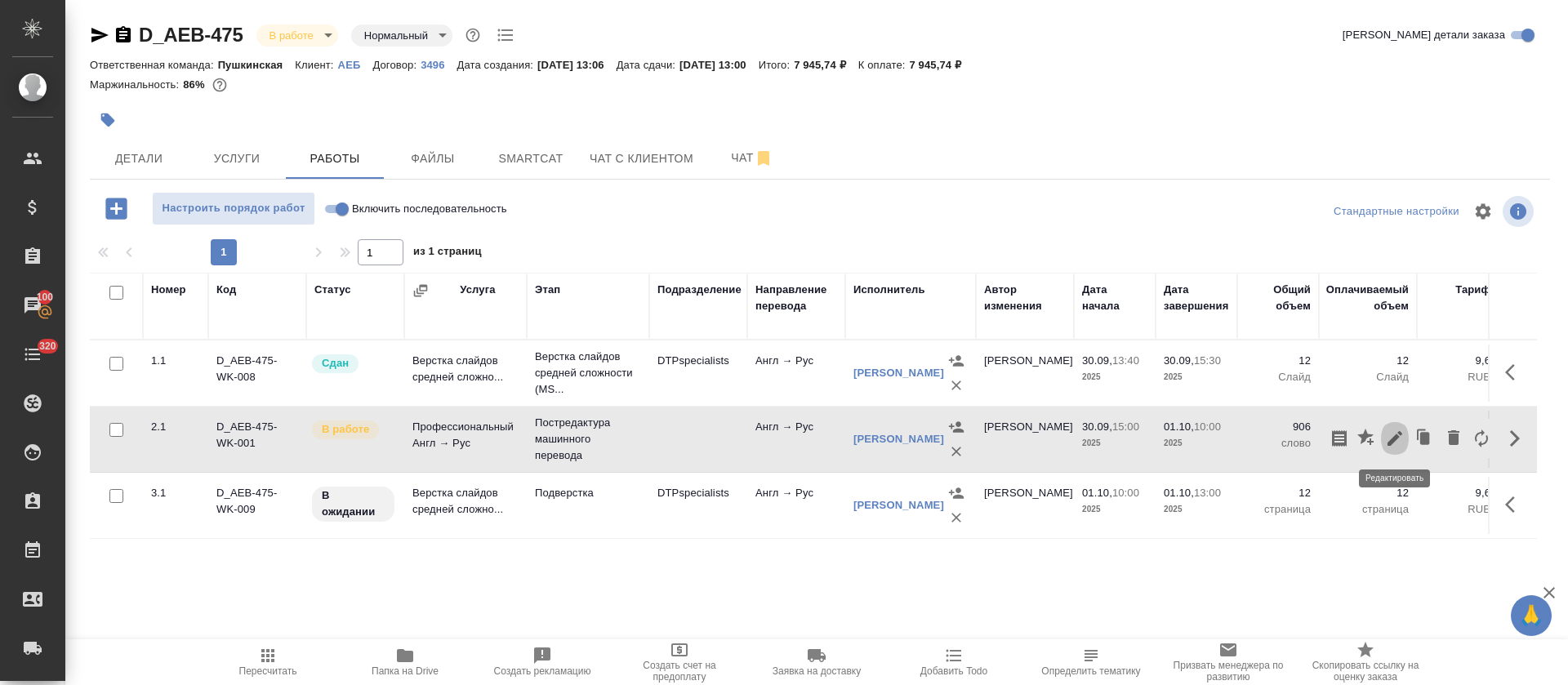
click at [1386, 448] on icon "button" at bounding box center [1395, 438] width 20 height 20
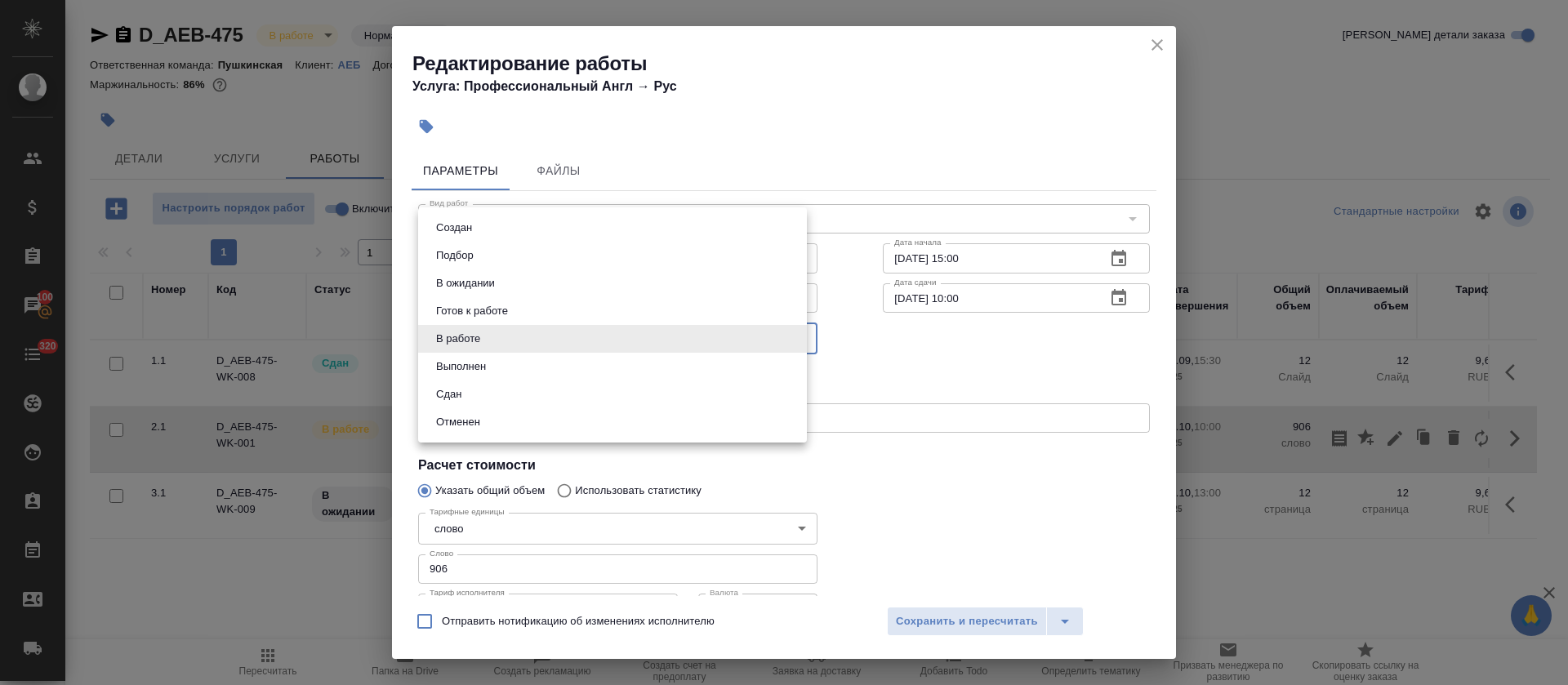
click at [485, 331] on body "🙏 .cls-1 fill:#fff; AWATERA [PERSON_NAME] Спецификации Заказы 100 Чаты 320 Todo…" at bounding box center [784, 342] width 1568 height 685
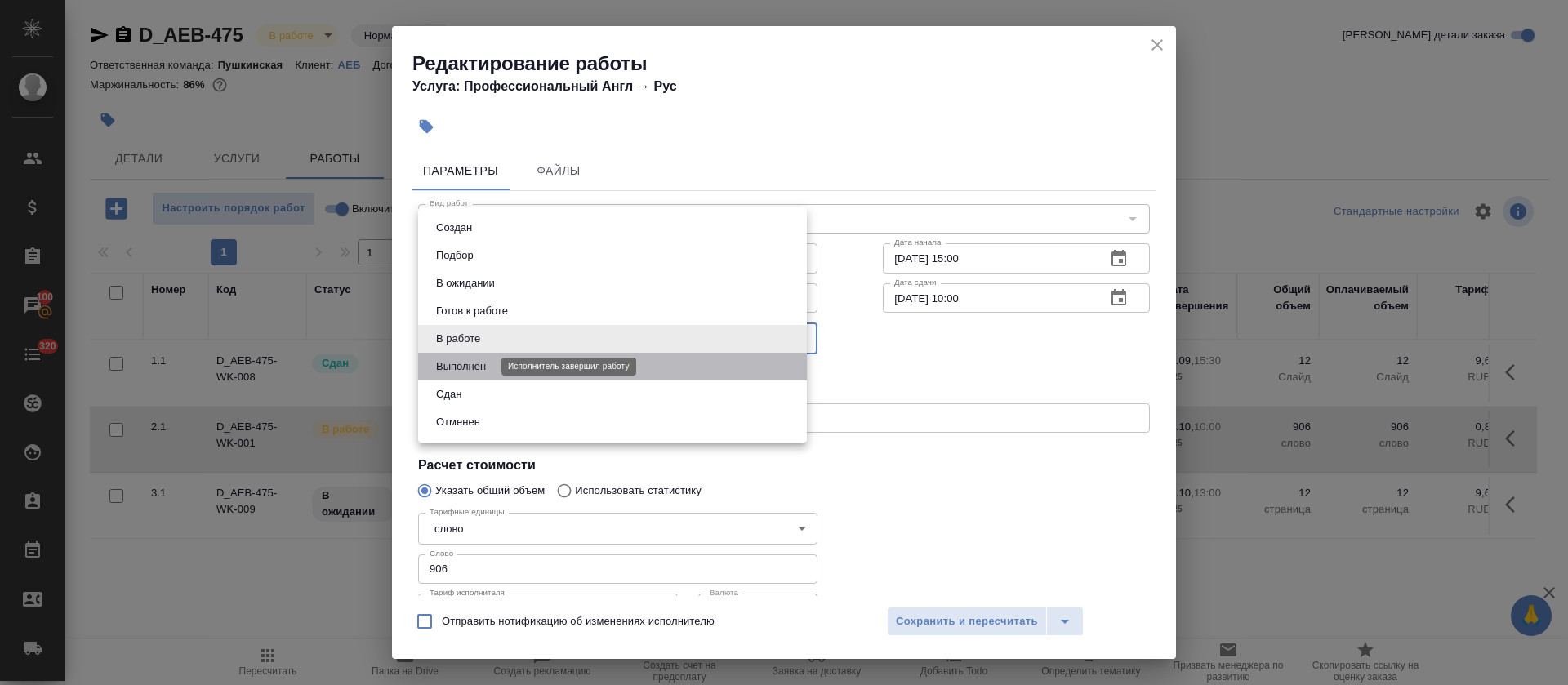
click at [464, 371] on button "Выполнен" at bounding box center [461, 366] width 60 height 18
type input "completed"
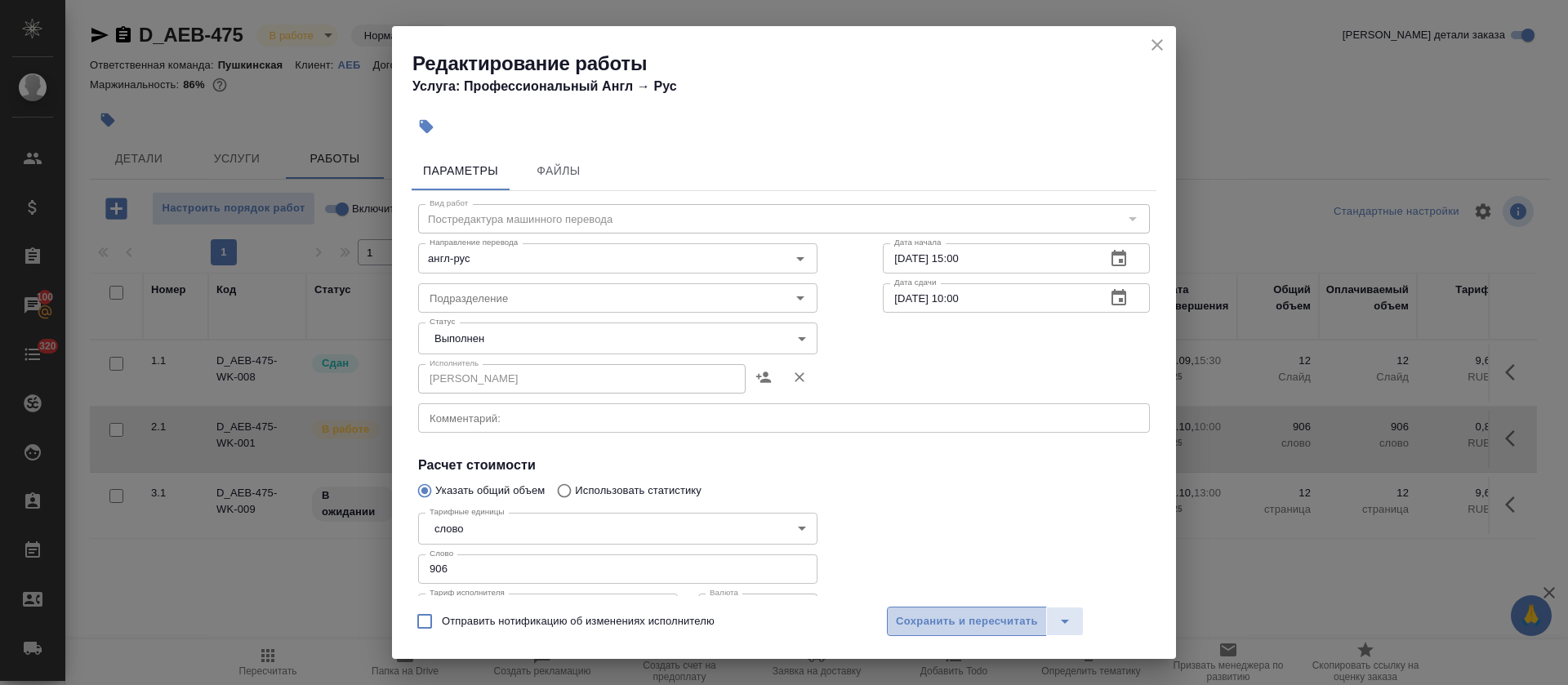
click at [920, 615] on span "Сохранить и пересчитать" at bounding box center [967, 622] width 142 height 19
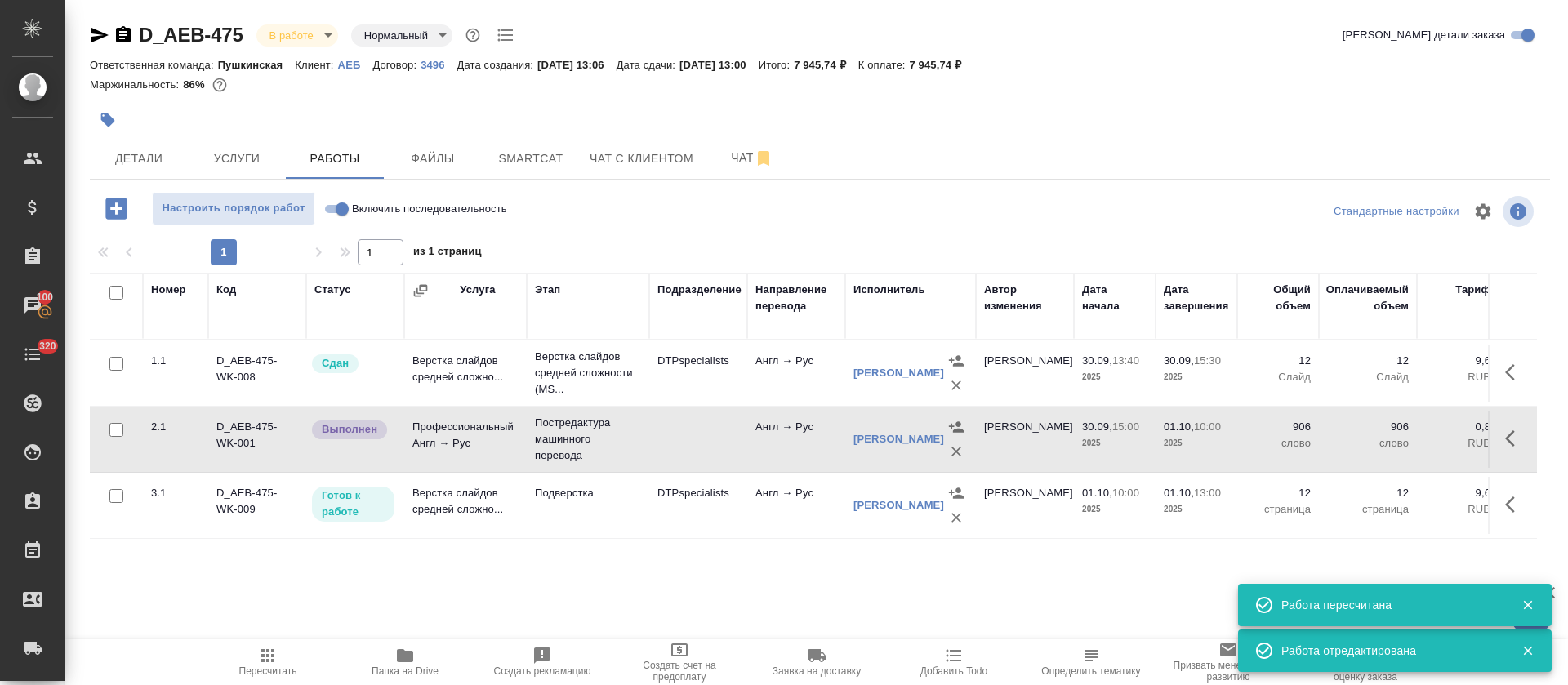
click at [528, 184] on div "D_AEB-475 В работе inProgress Нормальный normal Кратко детали заказа Ответствен…" at bounding box center [820, 341] width 1479 height 682
click at [529, 178] on button "Smartcat" at bounding box center [531, 159] width 98 height 41
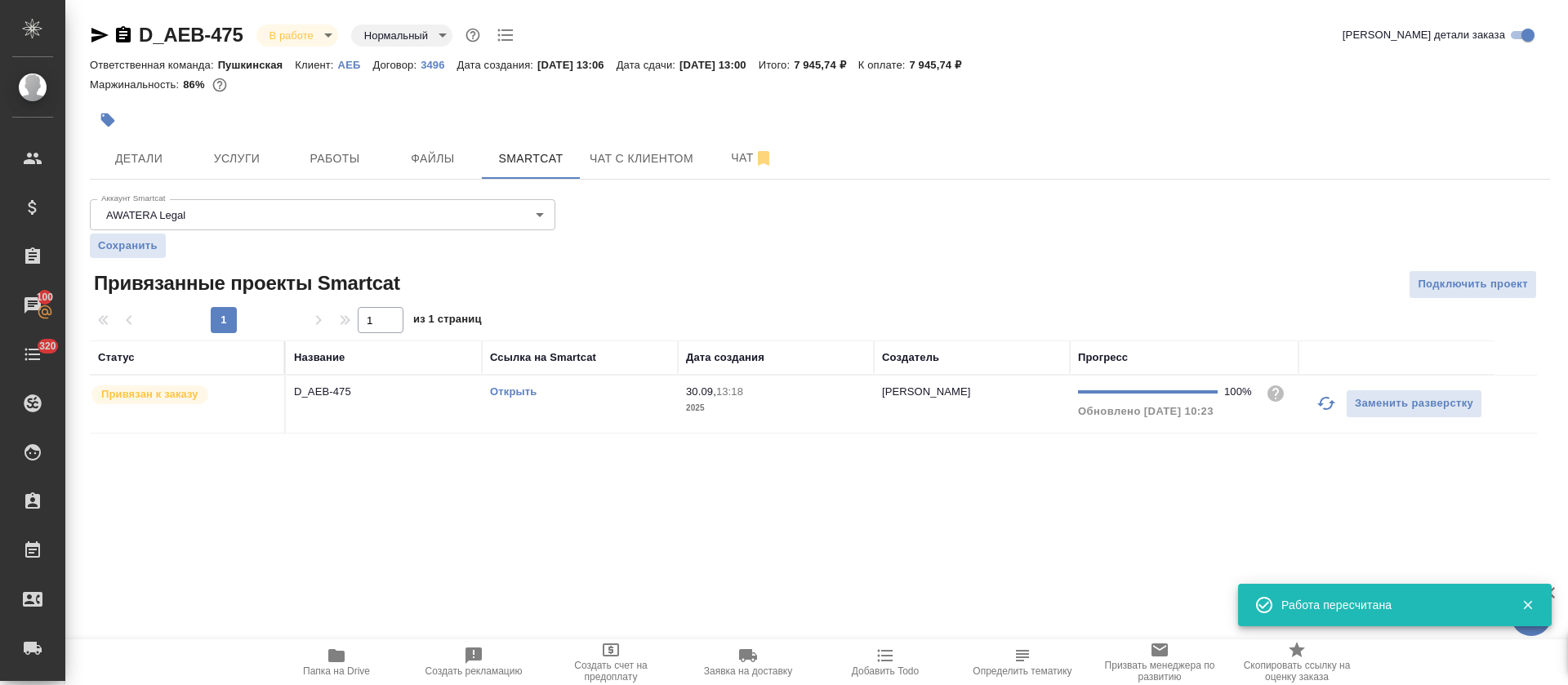
click at [644, 410] on td "Открыть" at bounding box center [580, 404] width 196 height 57
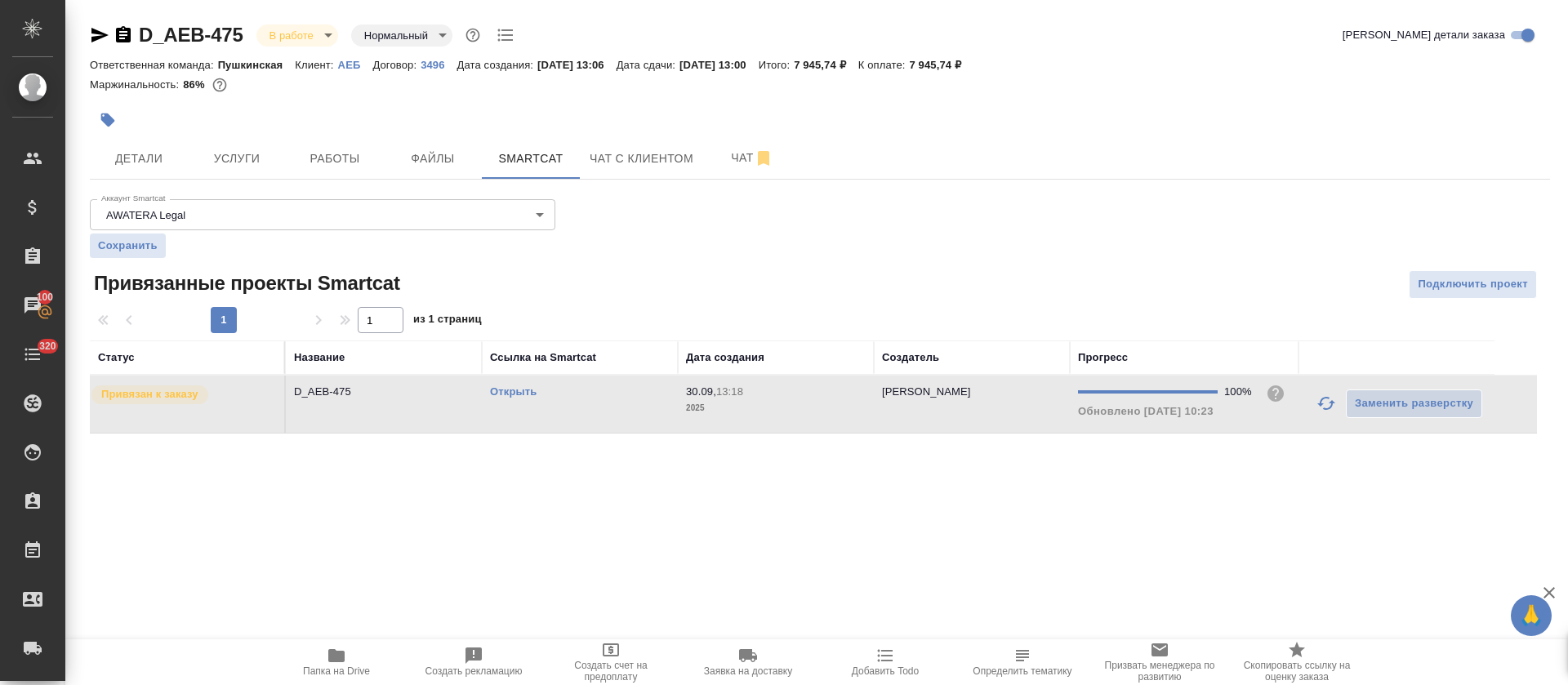
click at [644, 410] on td "Открыть" at bounding box center [580, 404] width 196 height 57
click at [336, 170] on button "Работы" at bounding box center [334, 159] width 98 height 41
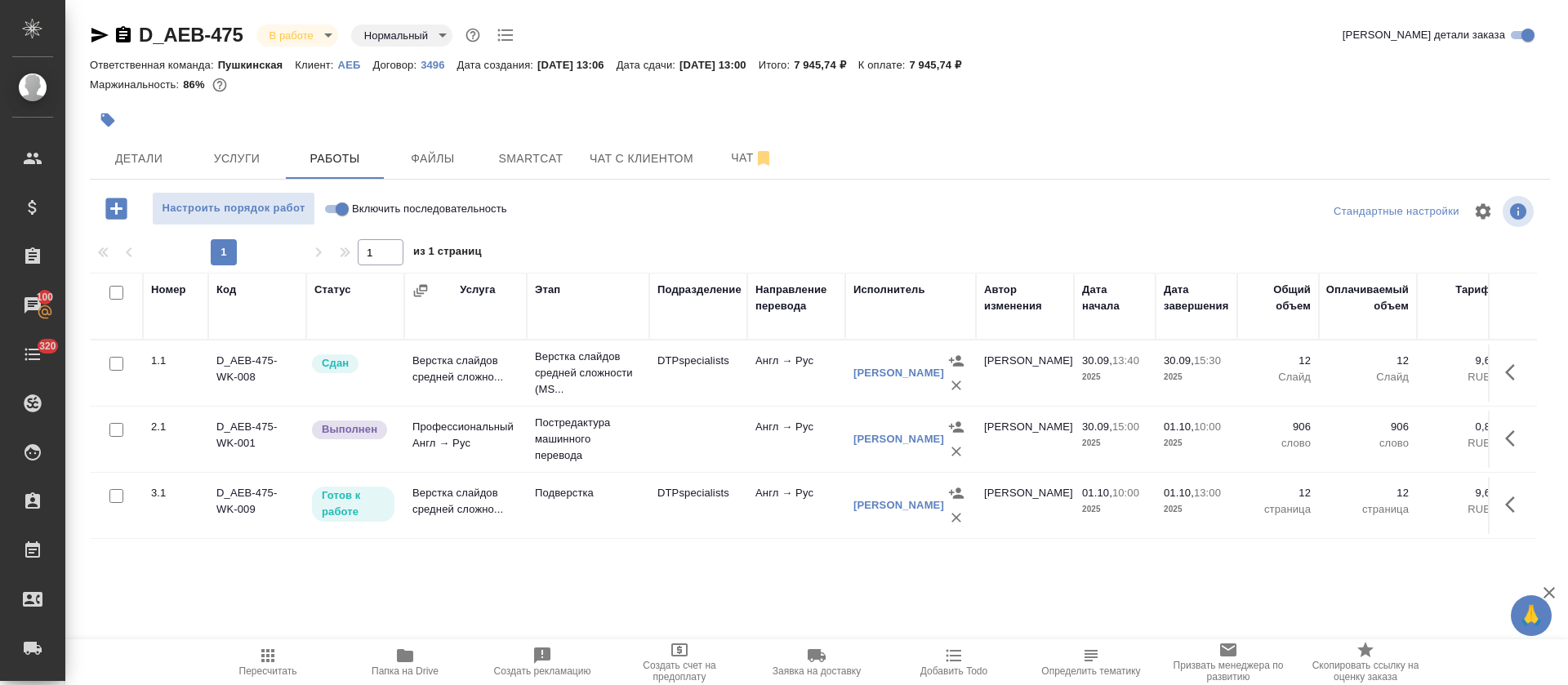
click at [628, 511] on td "Подверстка" at bounding box center [588, 505] width 123 height 57
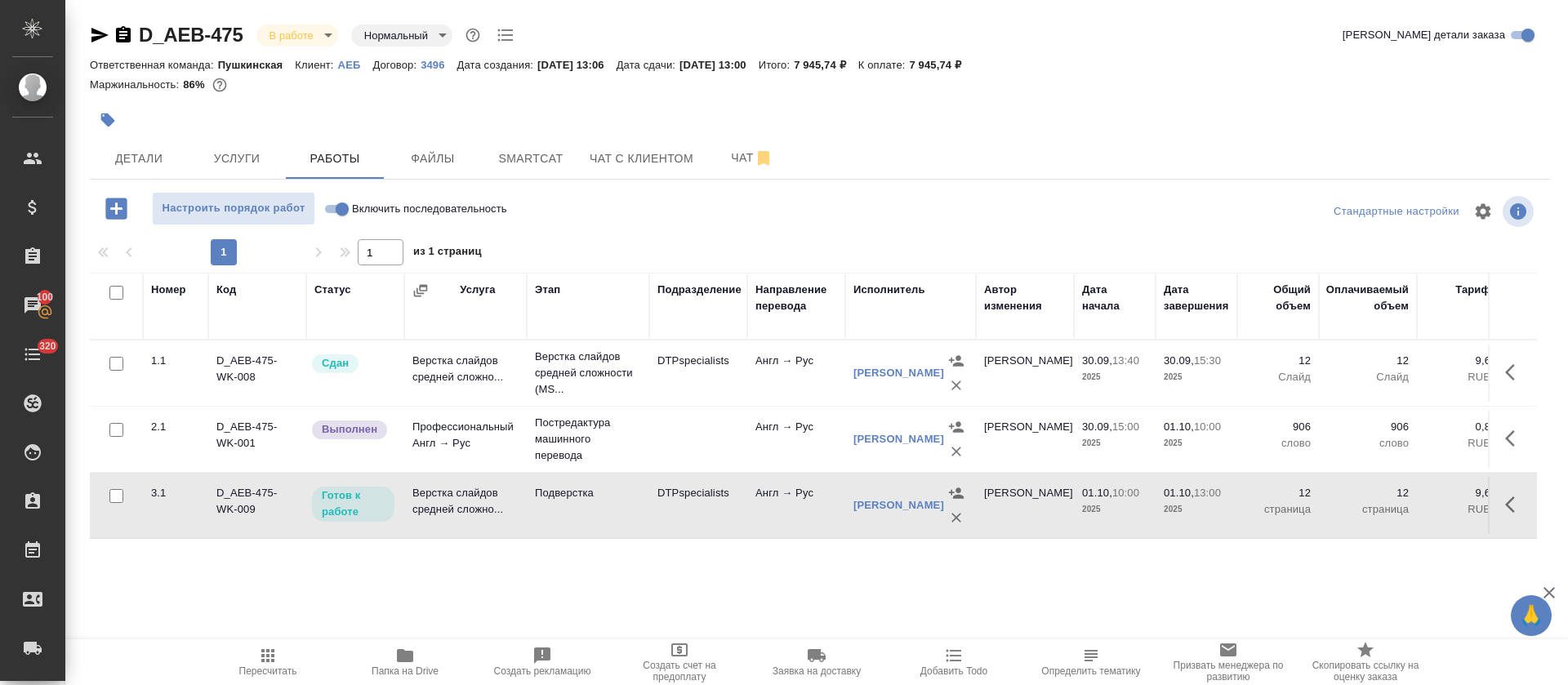
click at [950, 666] on span "Добавить Todo" at bounding box center [954, 671] width 67 height 11
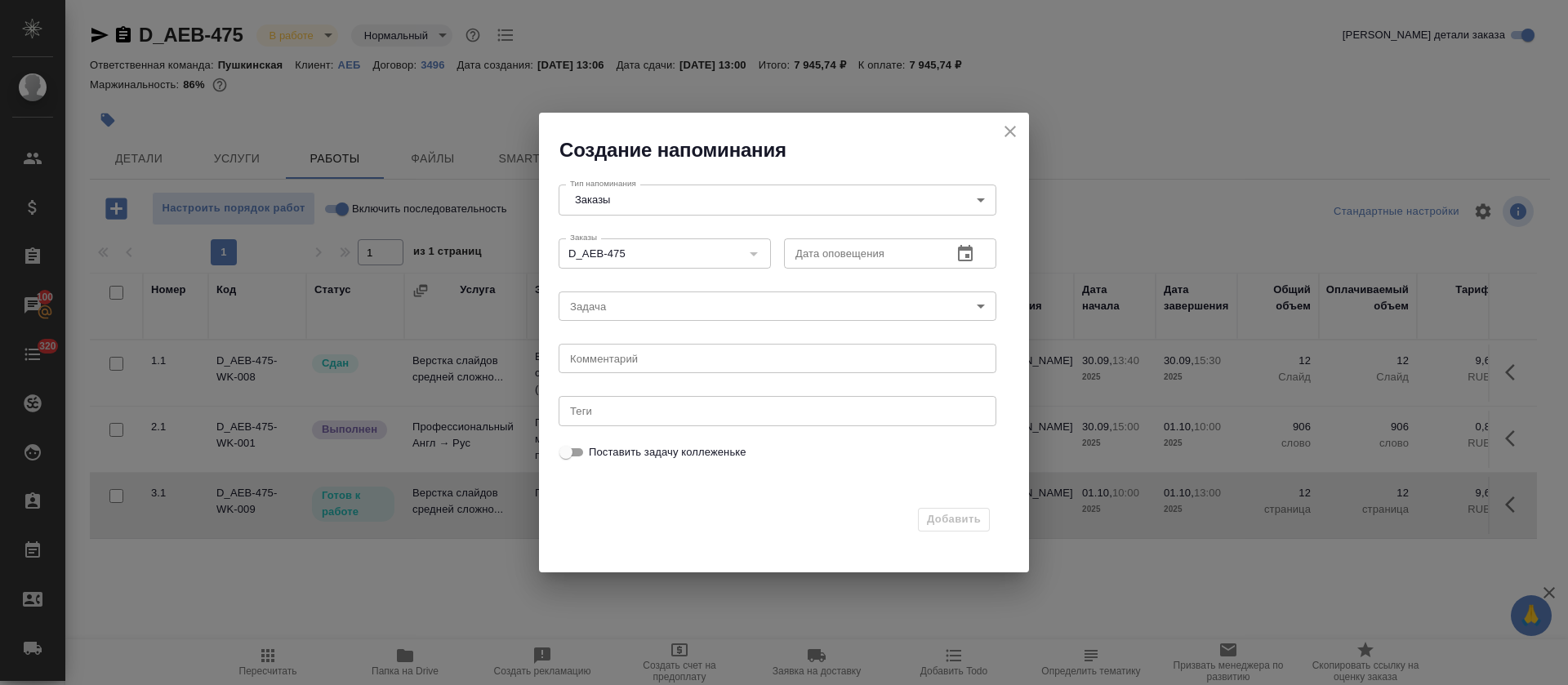
click at [972, 251] on icon "button" at bounding box center [965, 253] width 15 height 16
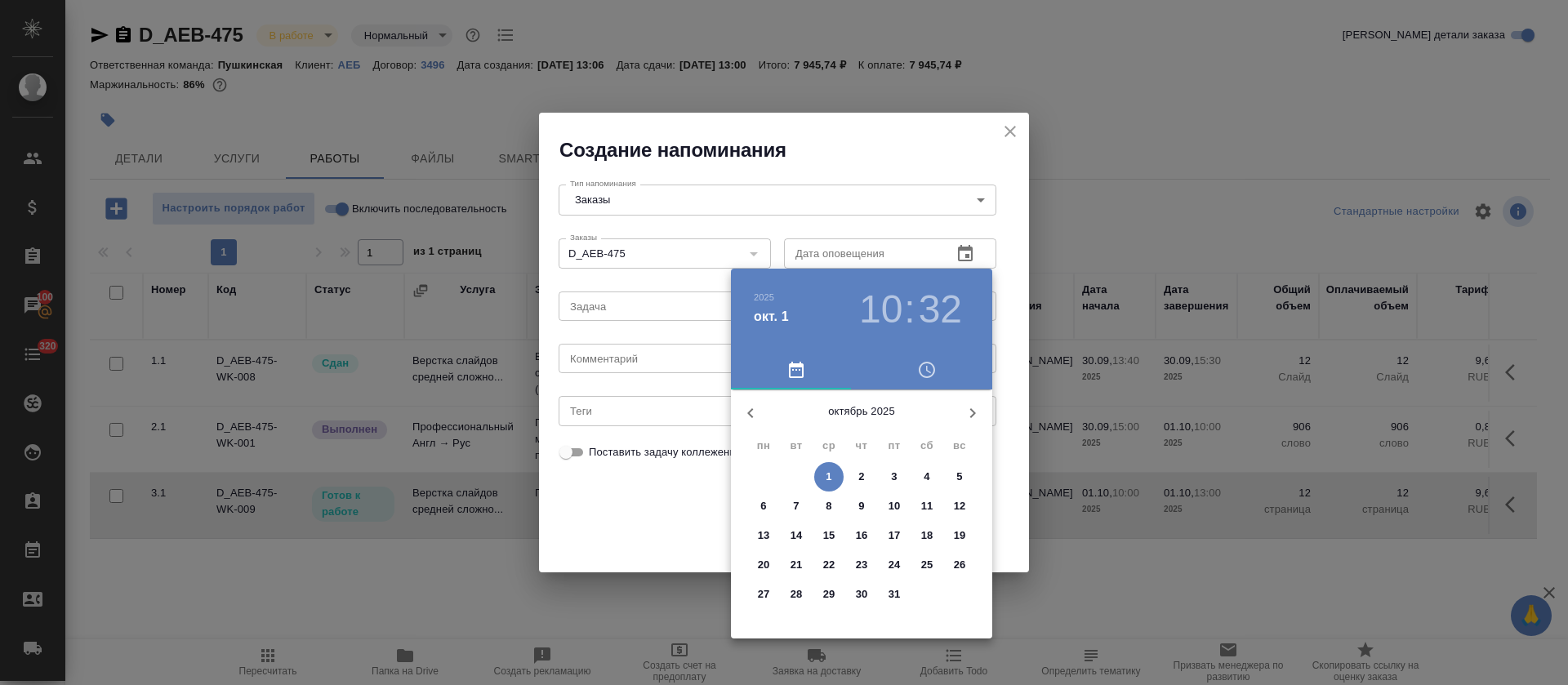
click at [832, 475] on span "1" at bounding box center [829, 477] width 29 height 16
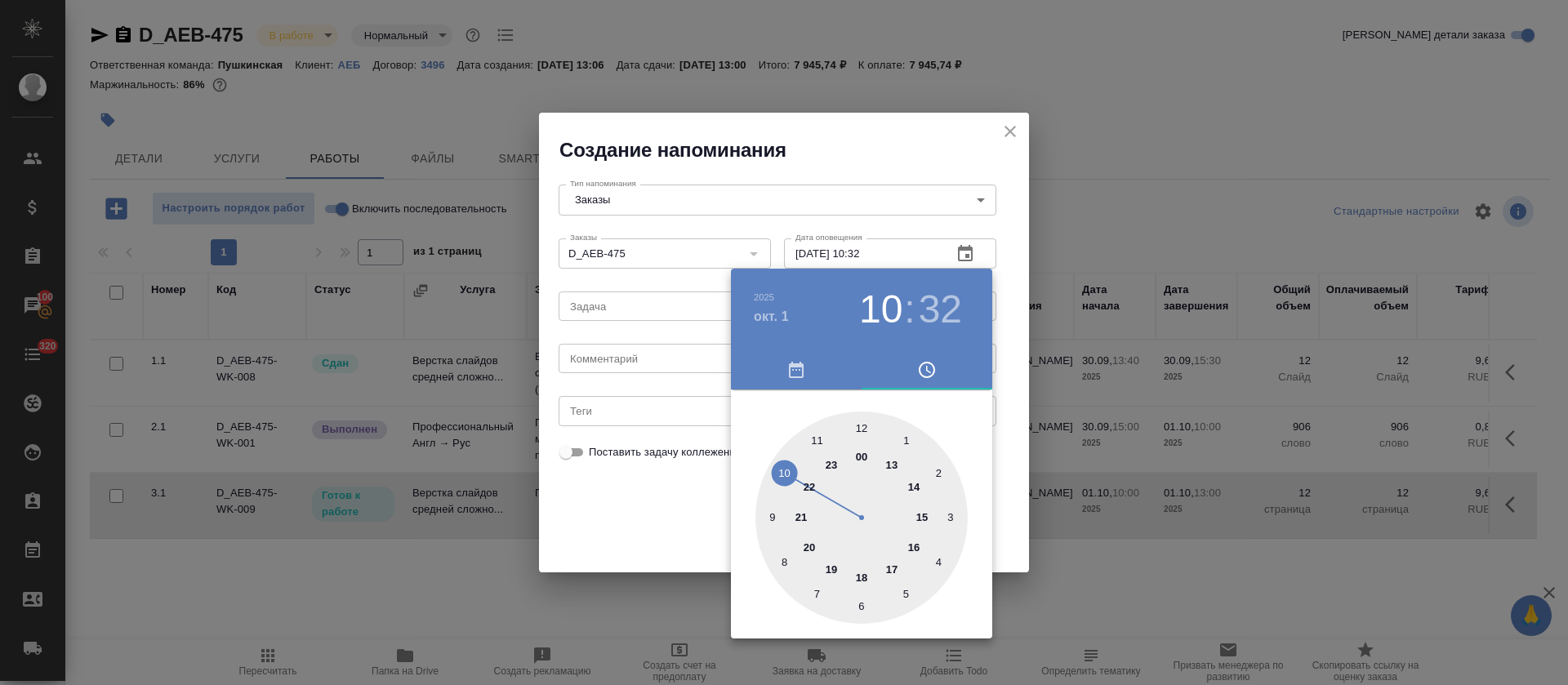
click at [864, 424] on div at bounding box center [862, 518] width 213 height 213
click at [778, 471] on div at bounding box center [862, 518] width 213 height 213
type input "01.10.2025 12:50"
click at [630, 514] on div at bounding box center [784, 342] width 1568 height 685
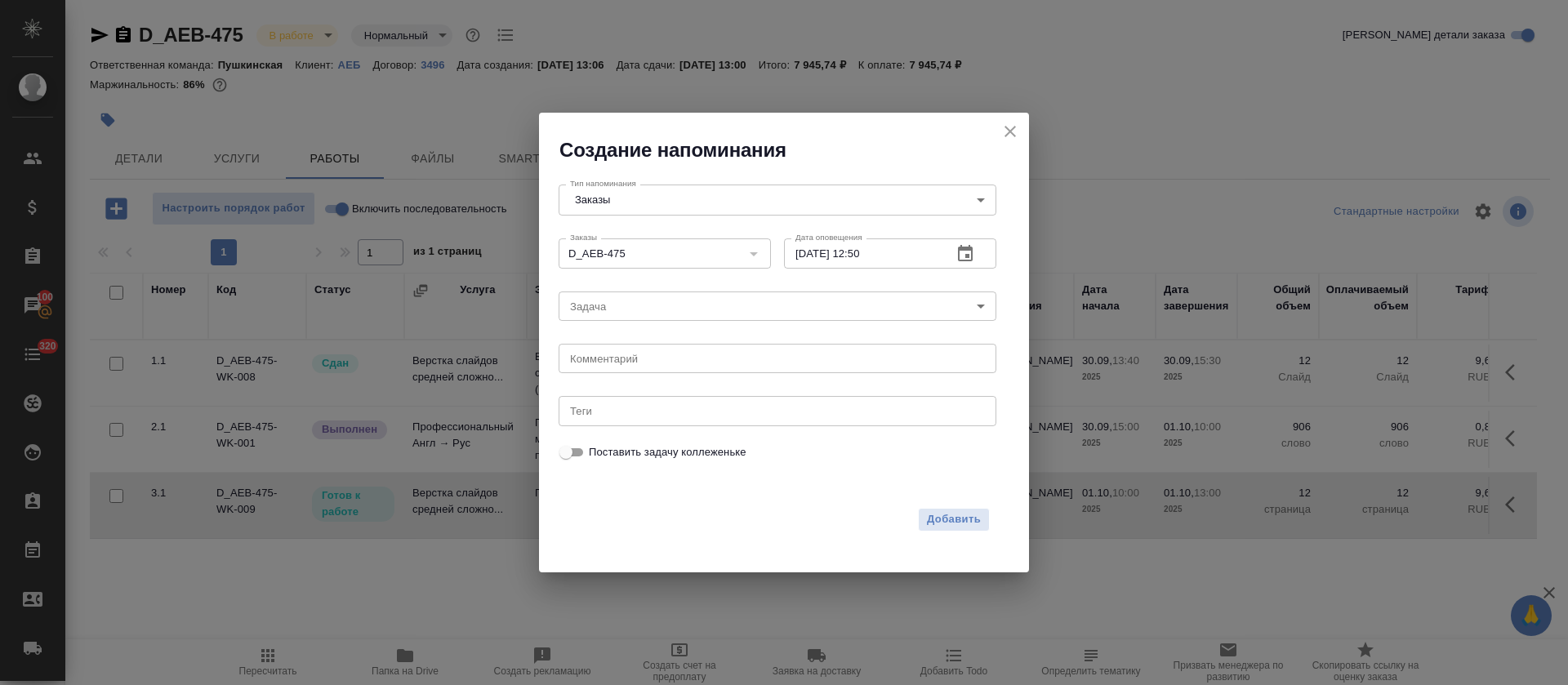
click at [598, 308] on body "🙏 .cls-1 fill:#fff; AWATERA Tretyakova Olga Клиенты Спецификации Заказы 100 Чат…" at bounding box center [784, 342] width 1568 height 685
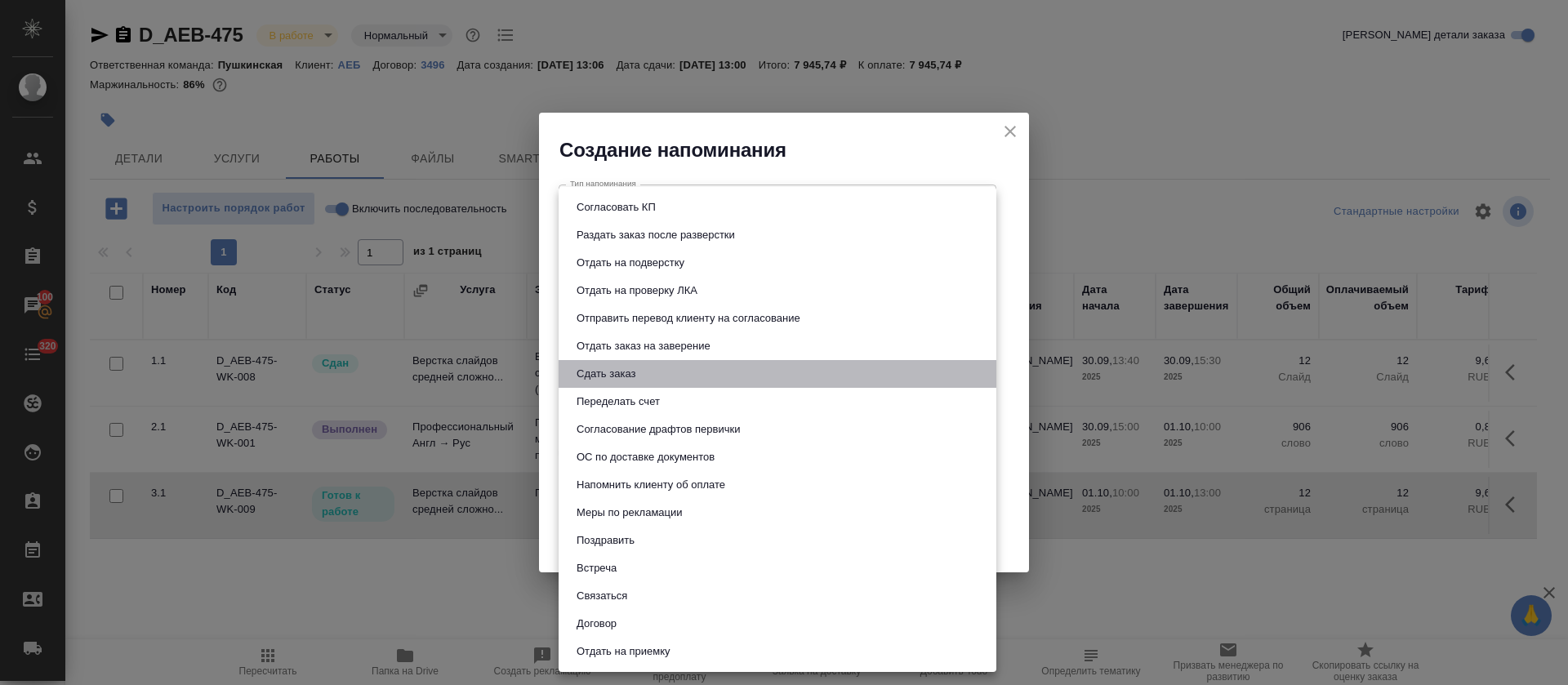
click at [586, 378] on button "Сдать заказ" at bounding box center [606, 374] width 69 height 18
type input "Сдать заказ"
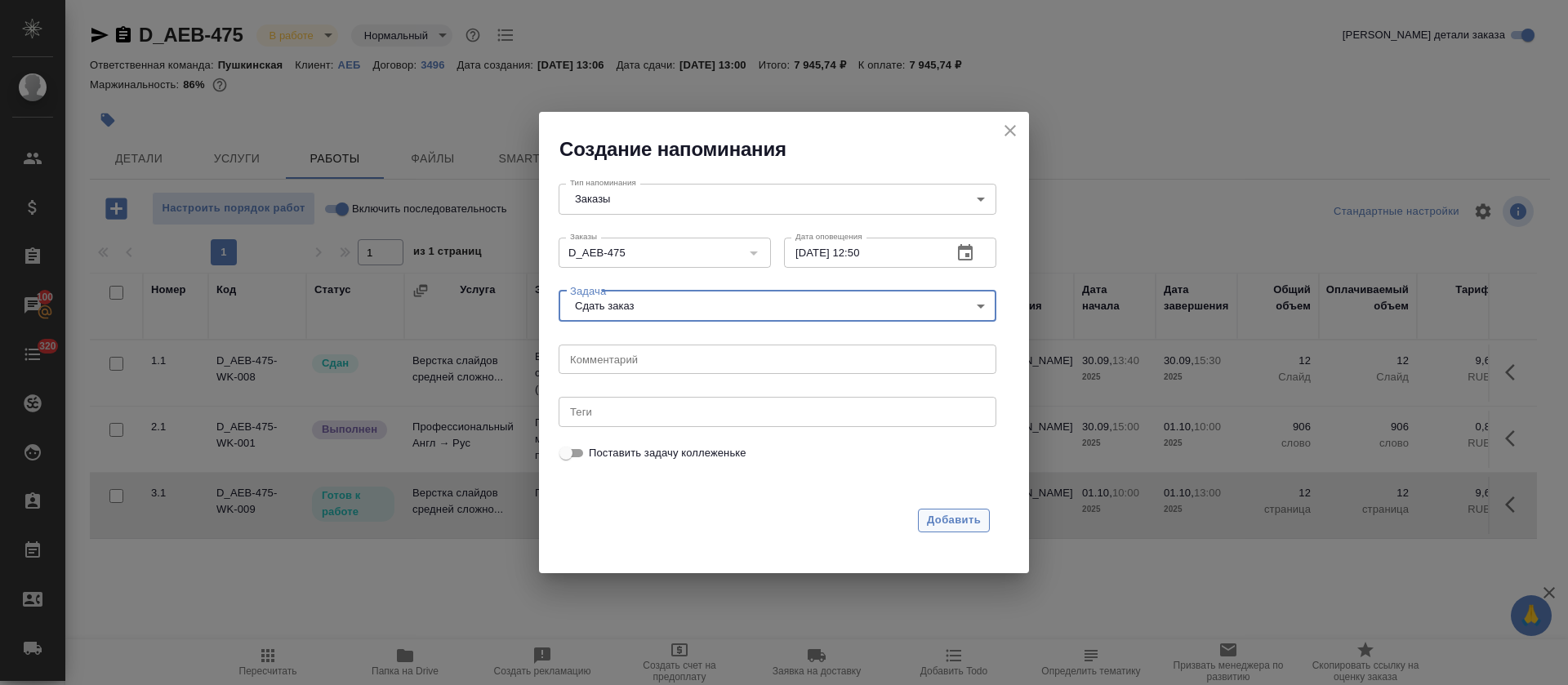
click at [934, 516] on span "Добавить" at bounding box center [953, 520] width 54 height 19
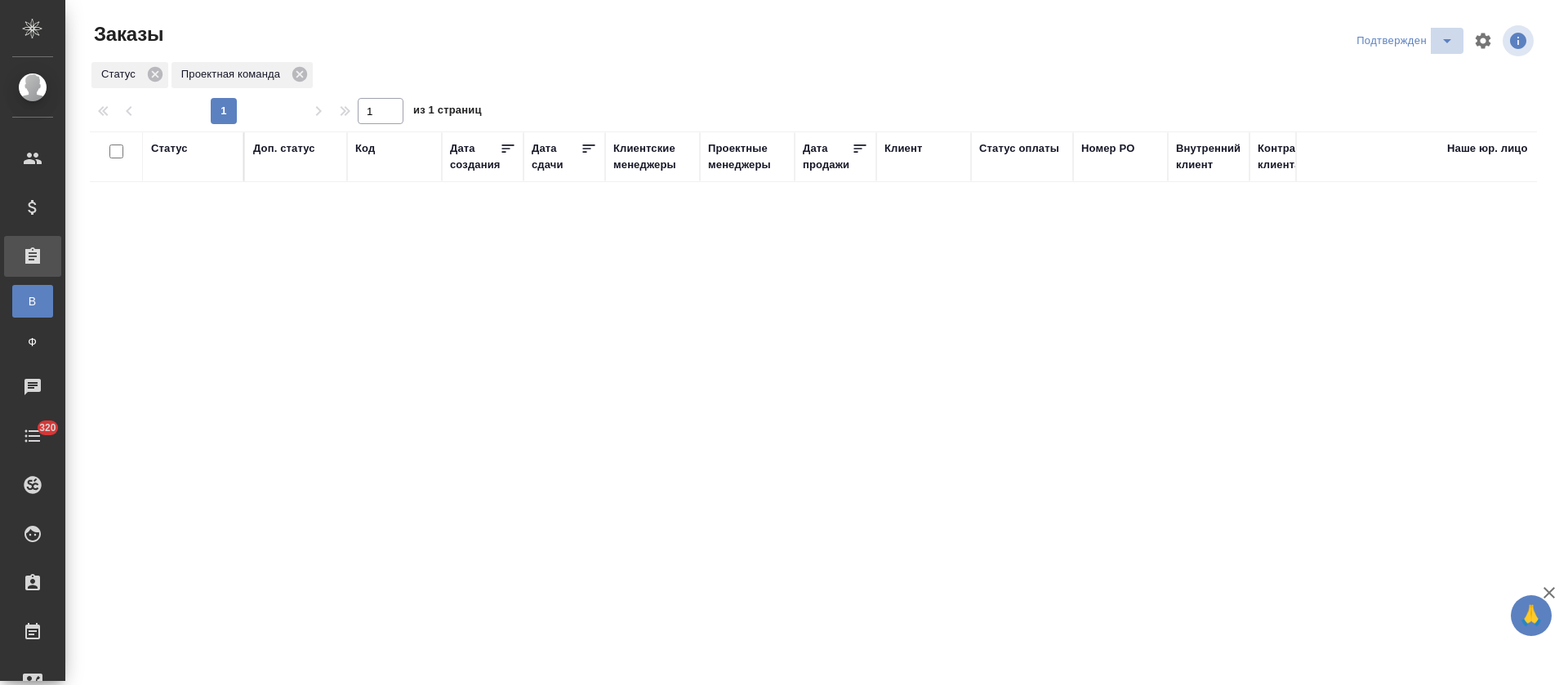
click at [1445, 42] on icon "split button" at bounding box center [1447, 40] width 20 height 20
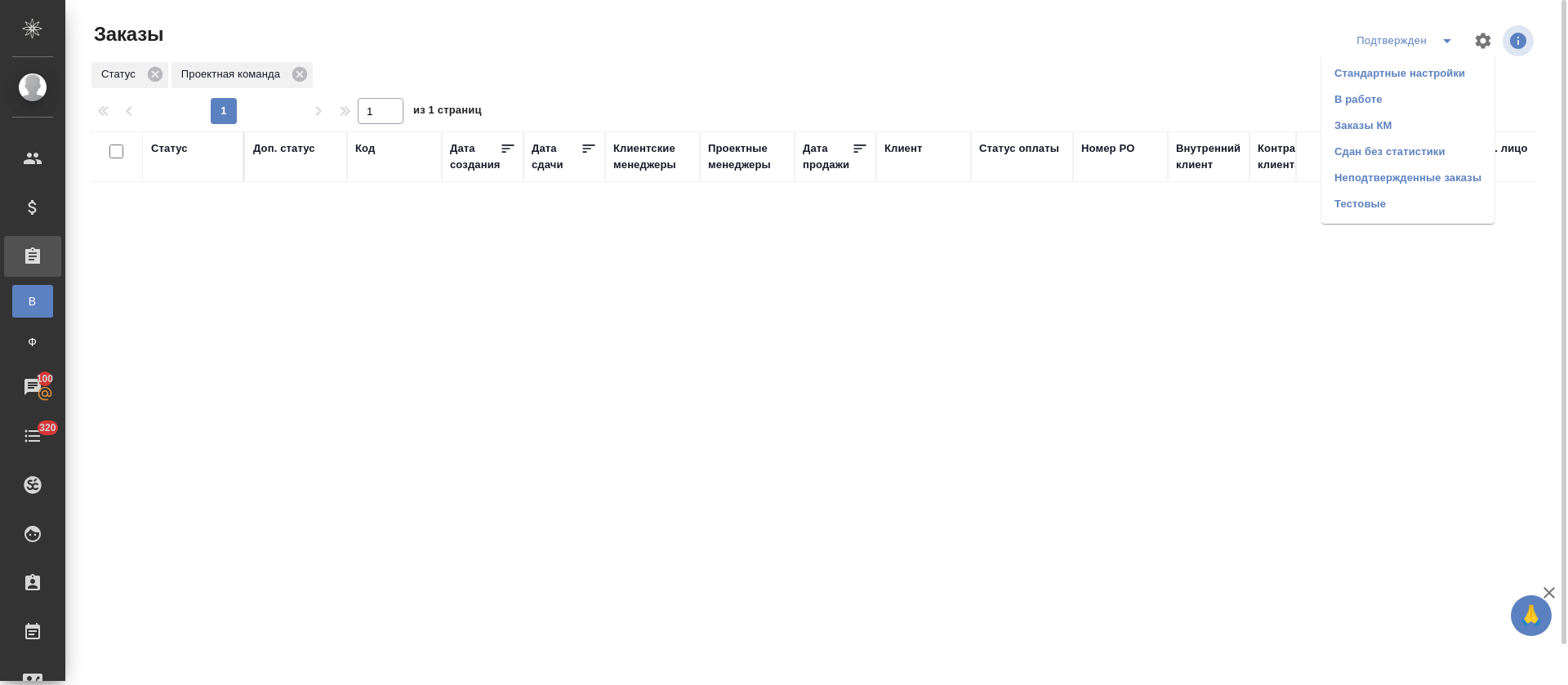
click at [1421, 97] on li "В работе" at bounding box center [1409, 99] width 173 height 26
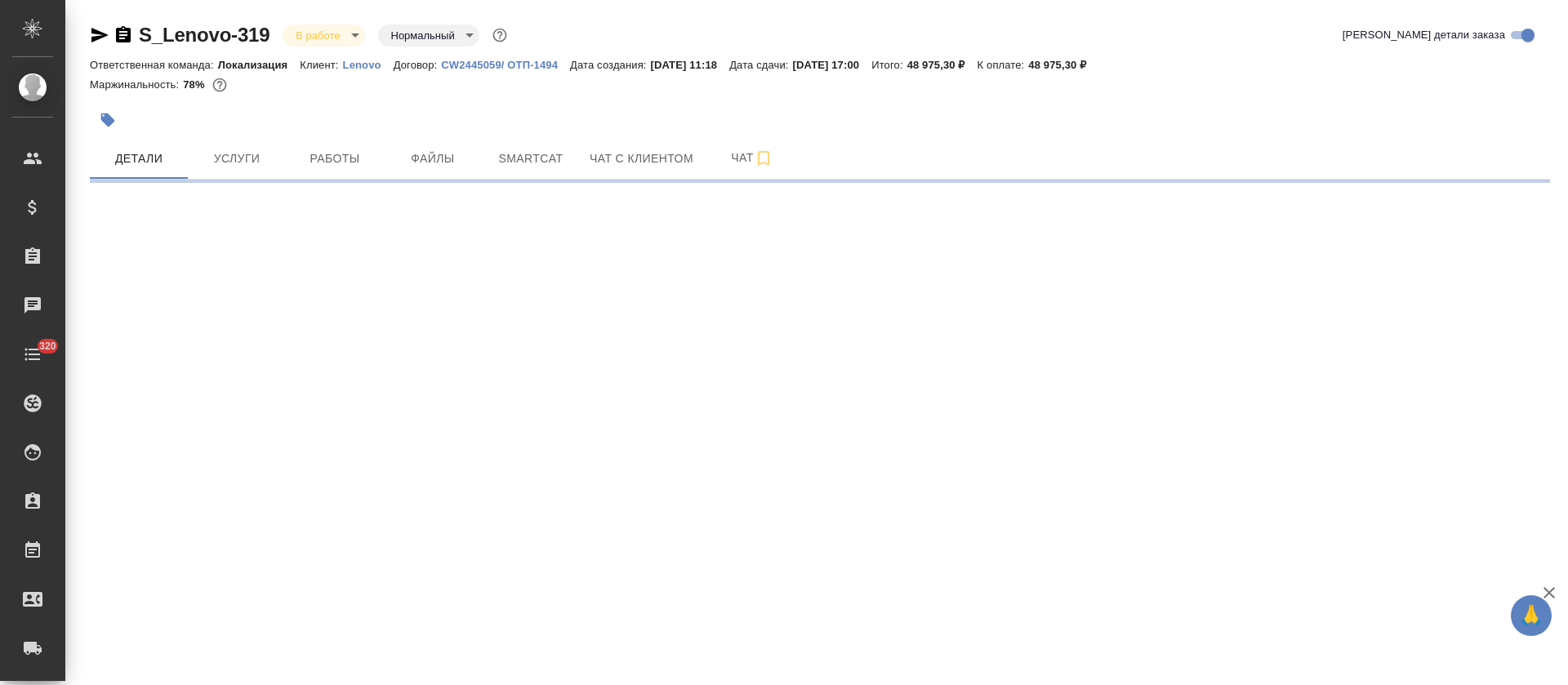
select select "RU"
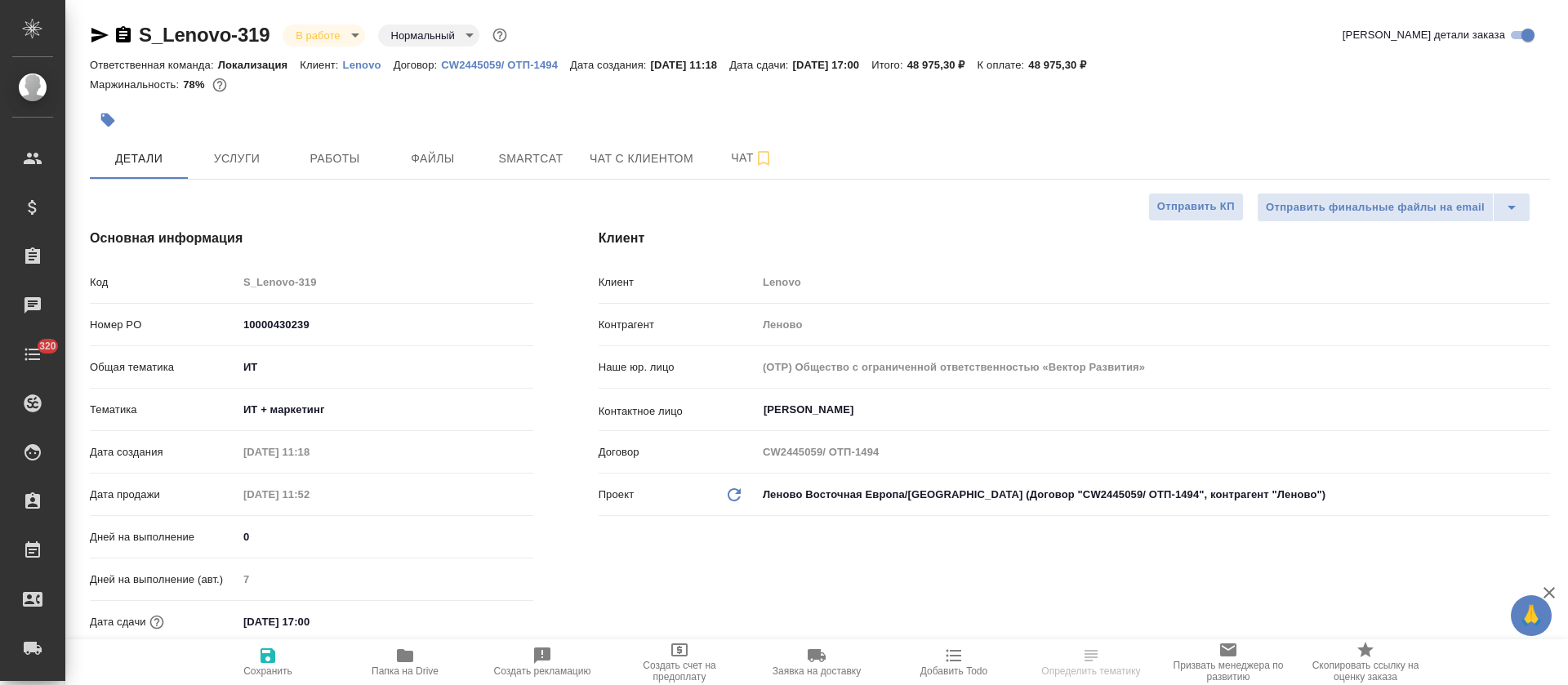
type textarea "x"
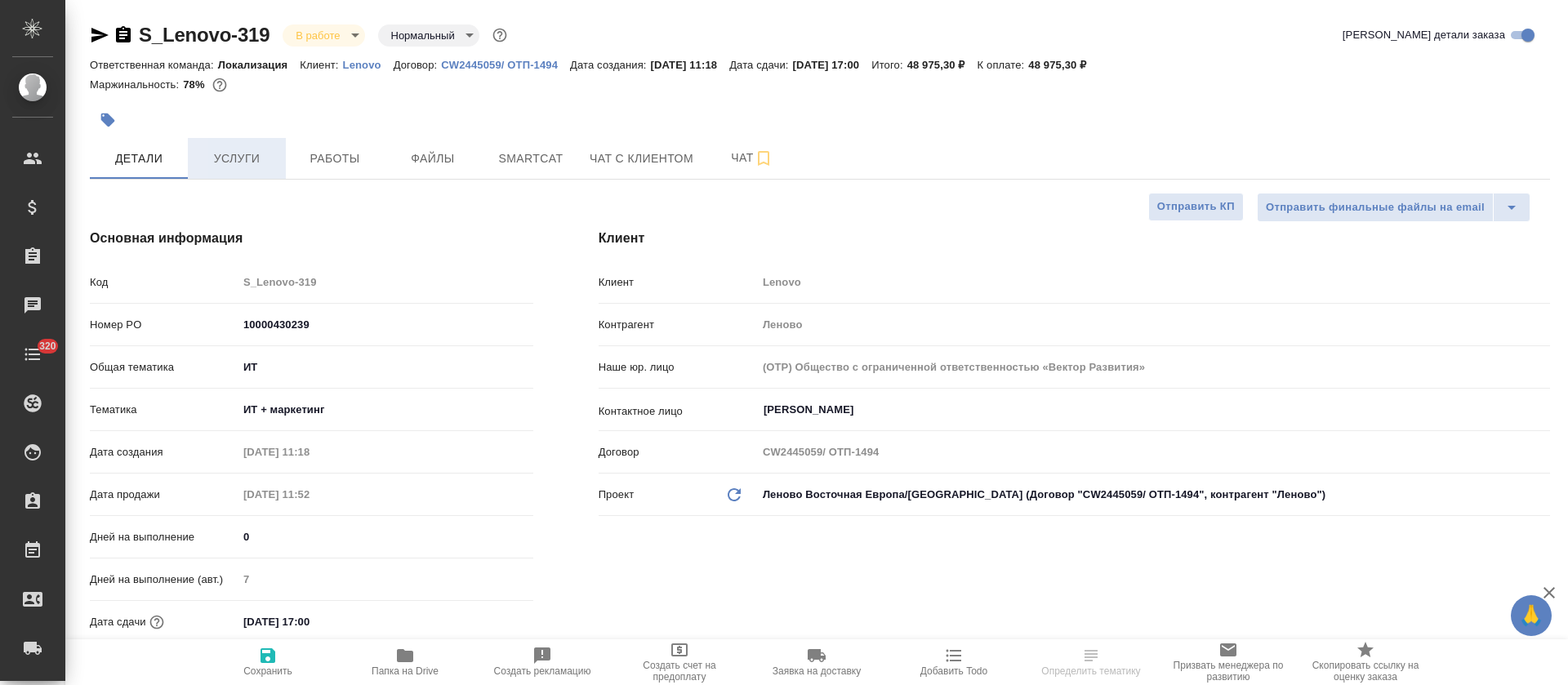
type textarea "x"
click at [273, 165] on span "Услуги" at bounding box center [237, 159] width 78 height 21
type textarea "x"
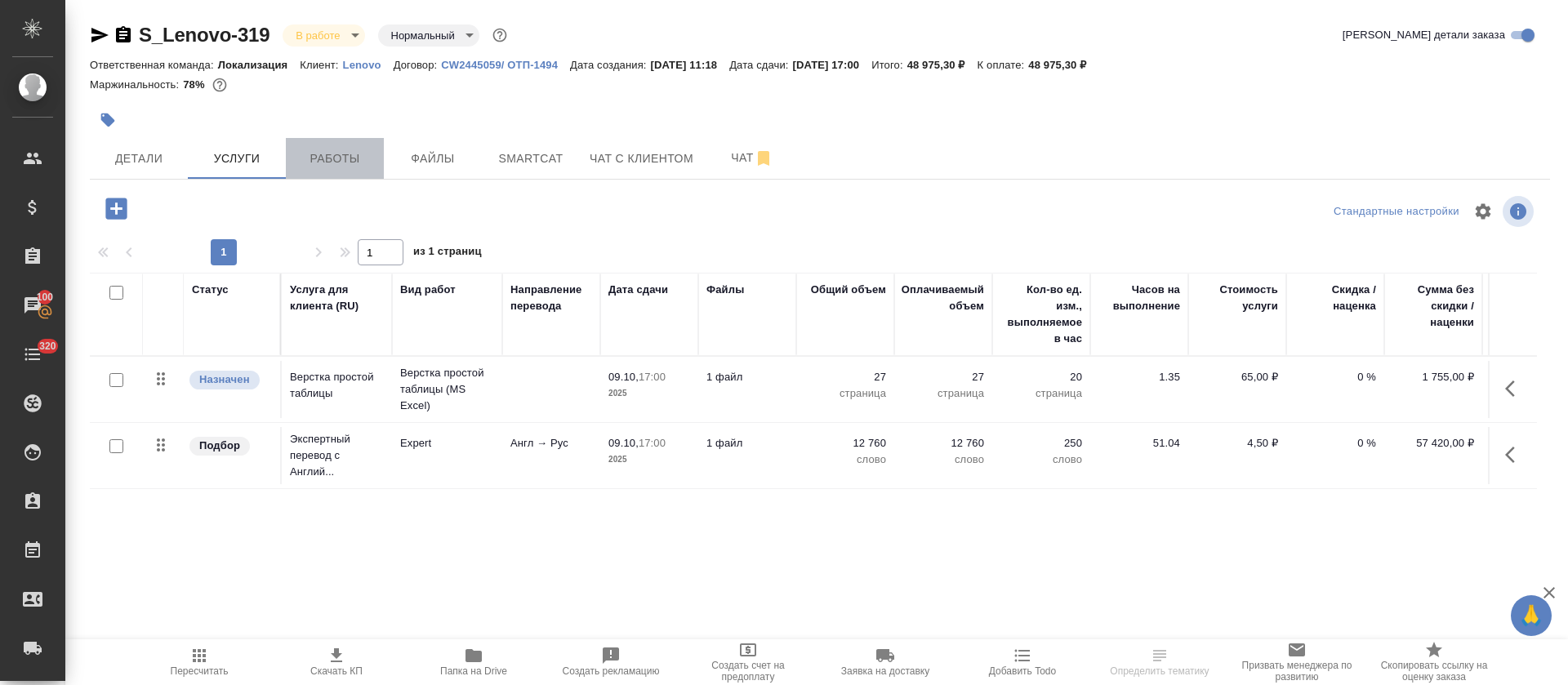
click at [305, 158] on span "Работы" at bounding box center [334, 159] width 78 height 21
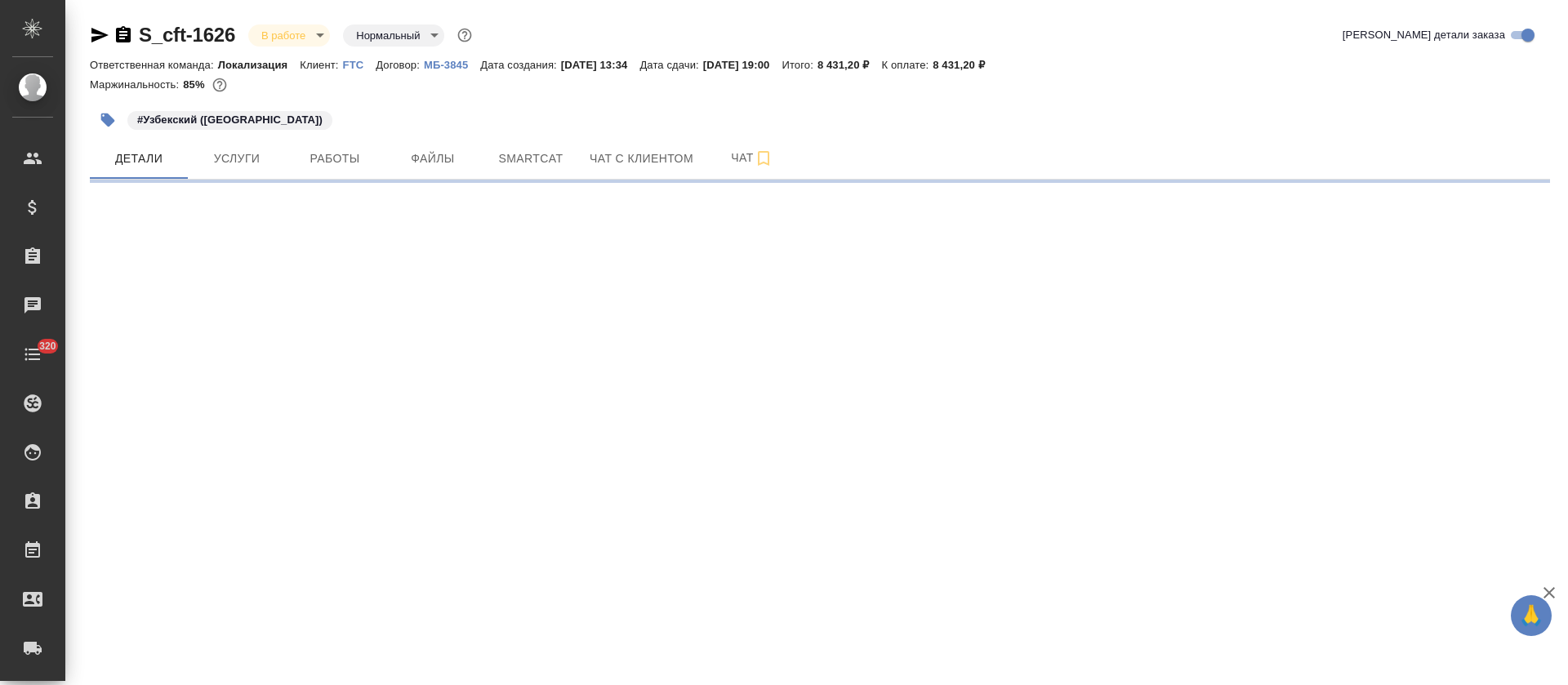
select select "RU"
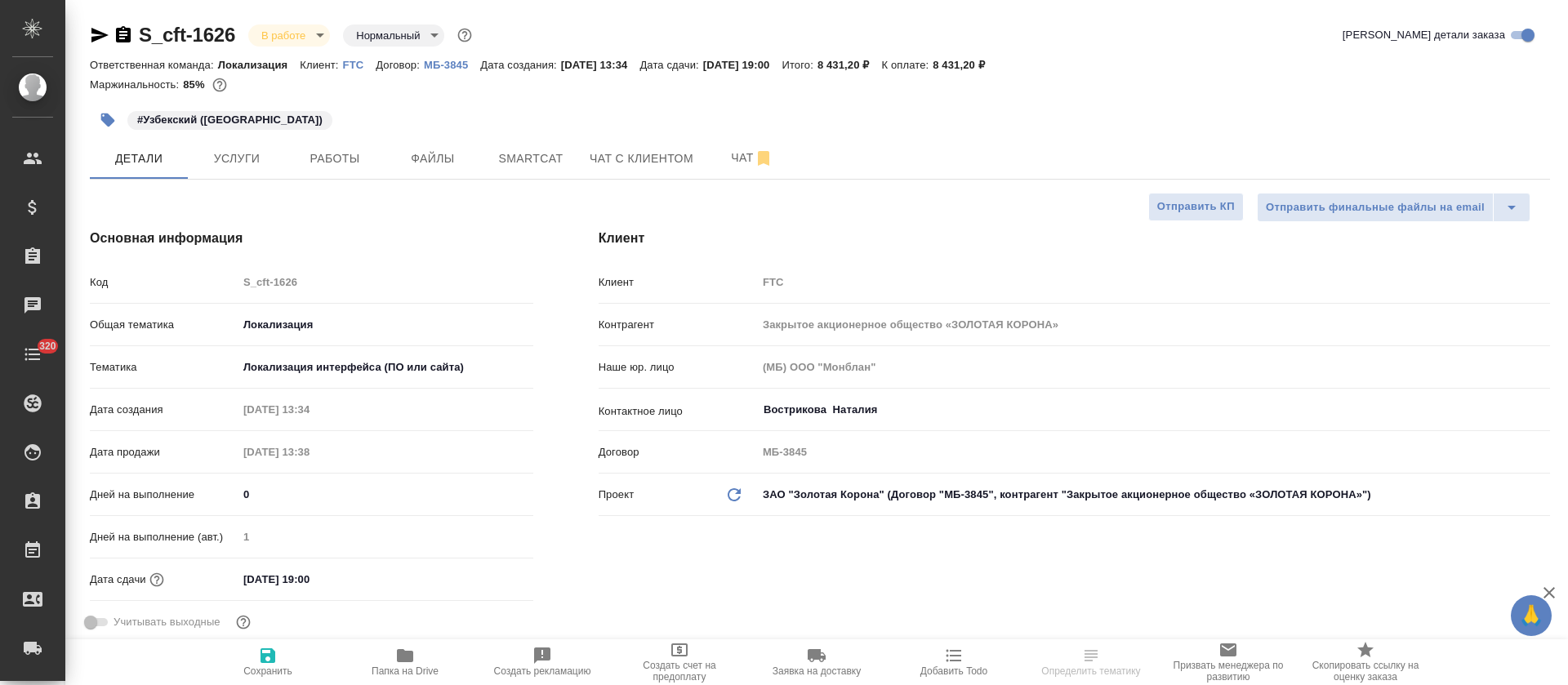
type textarea "x"
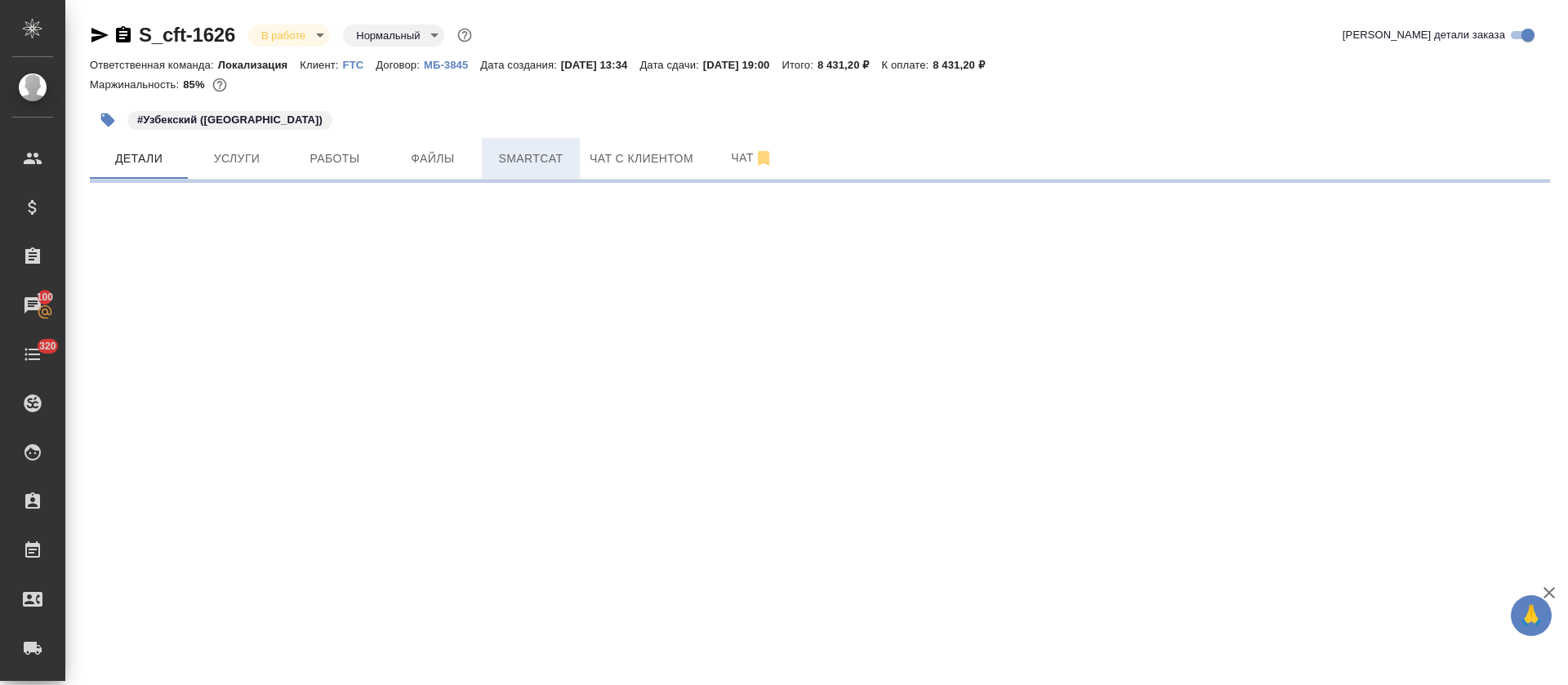
select select "RU"
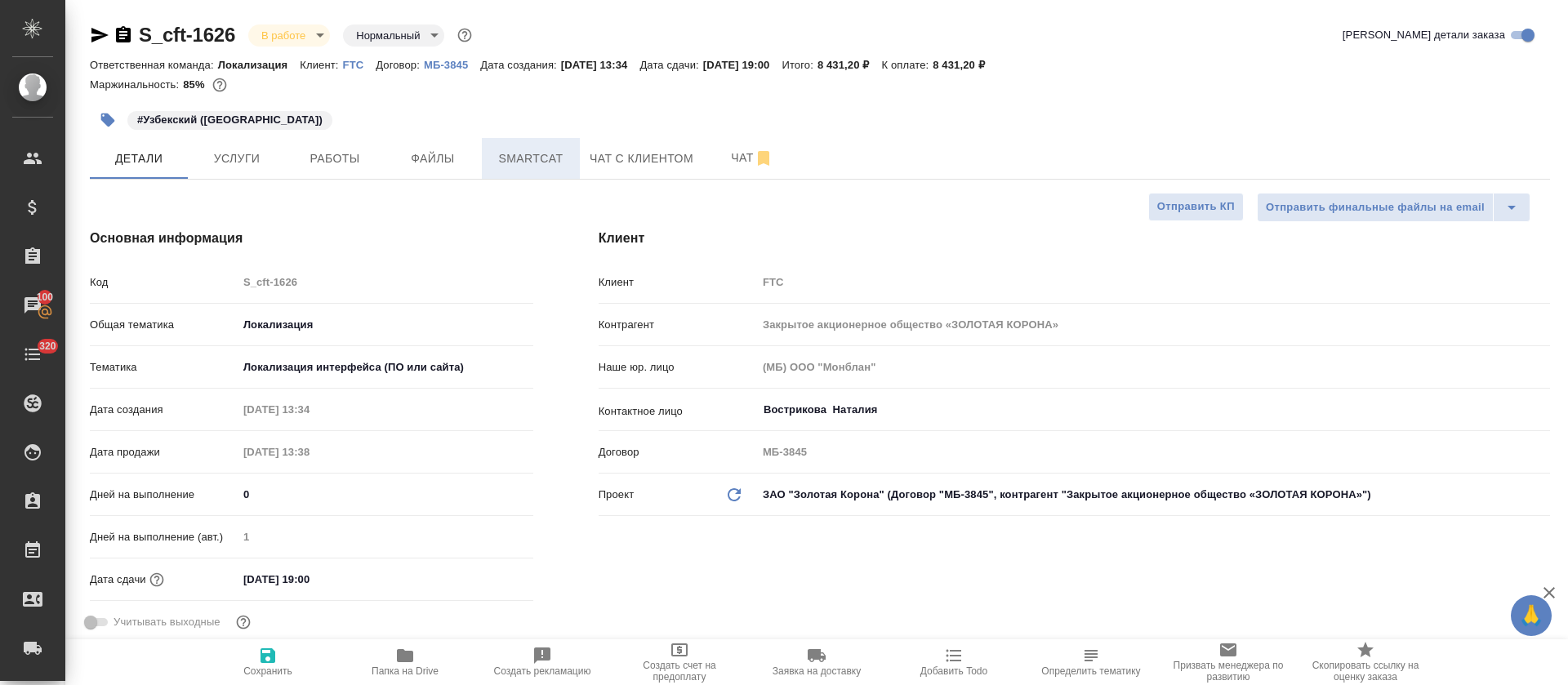
type textarea "x"
click at [527, 153] on span "Smartcat" at bounding box center [531, 159] width 78 height 21
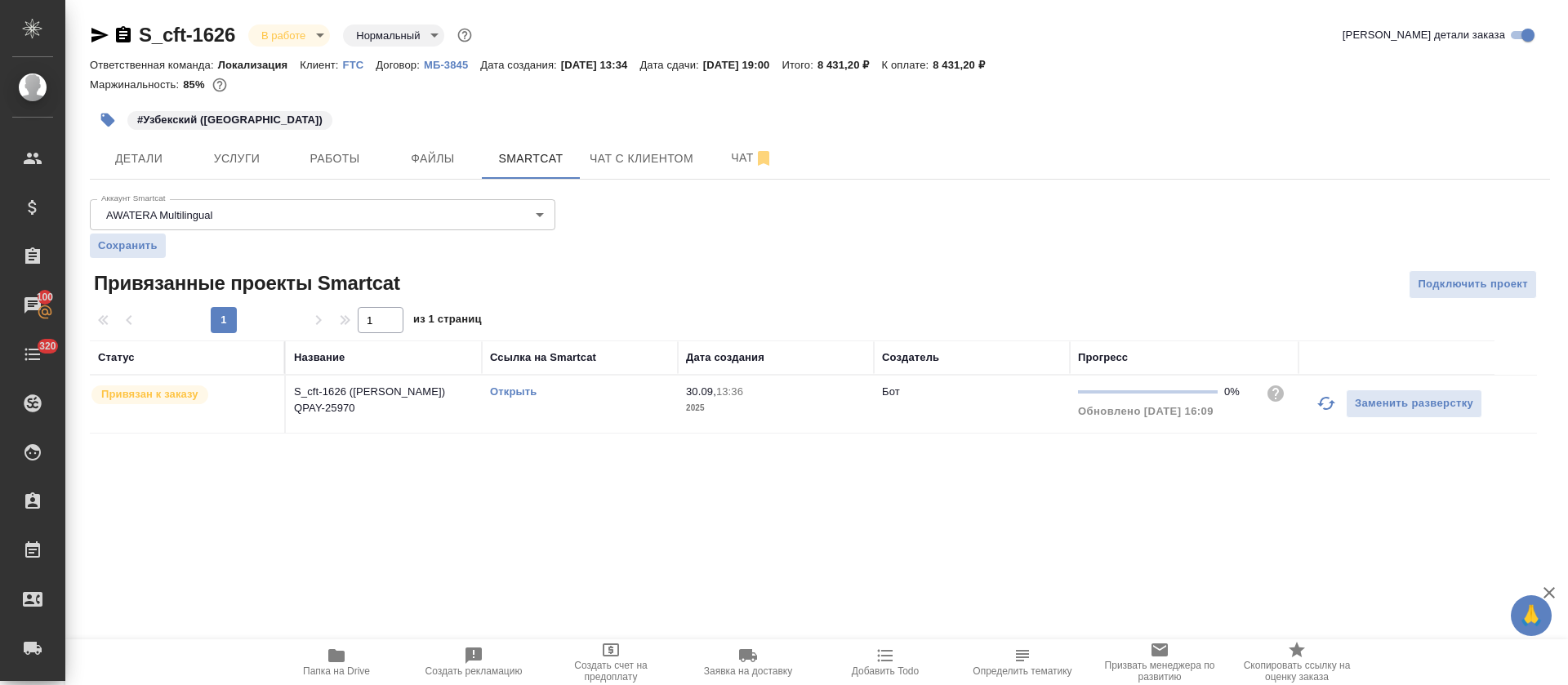
click at [1319, 407] on icon "button" at bounding box center [1326, 403] width 20 height 20
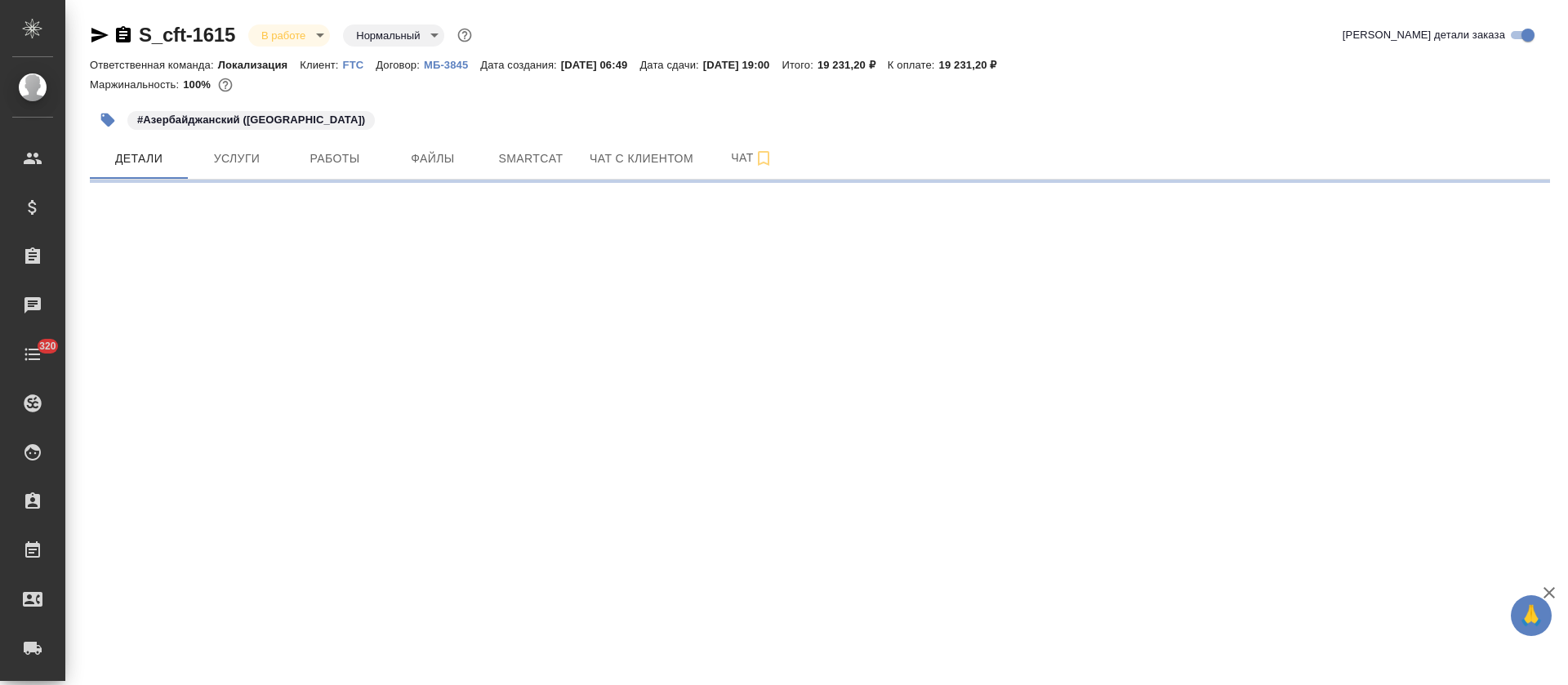
select select "RU"
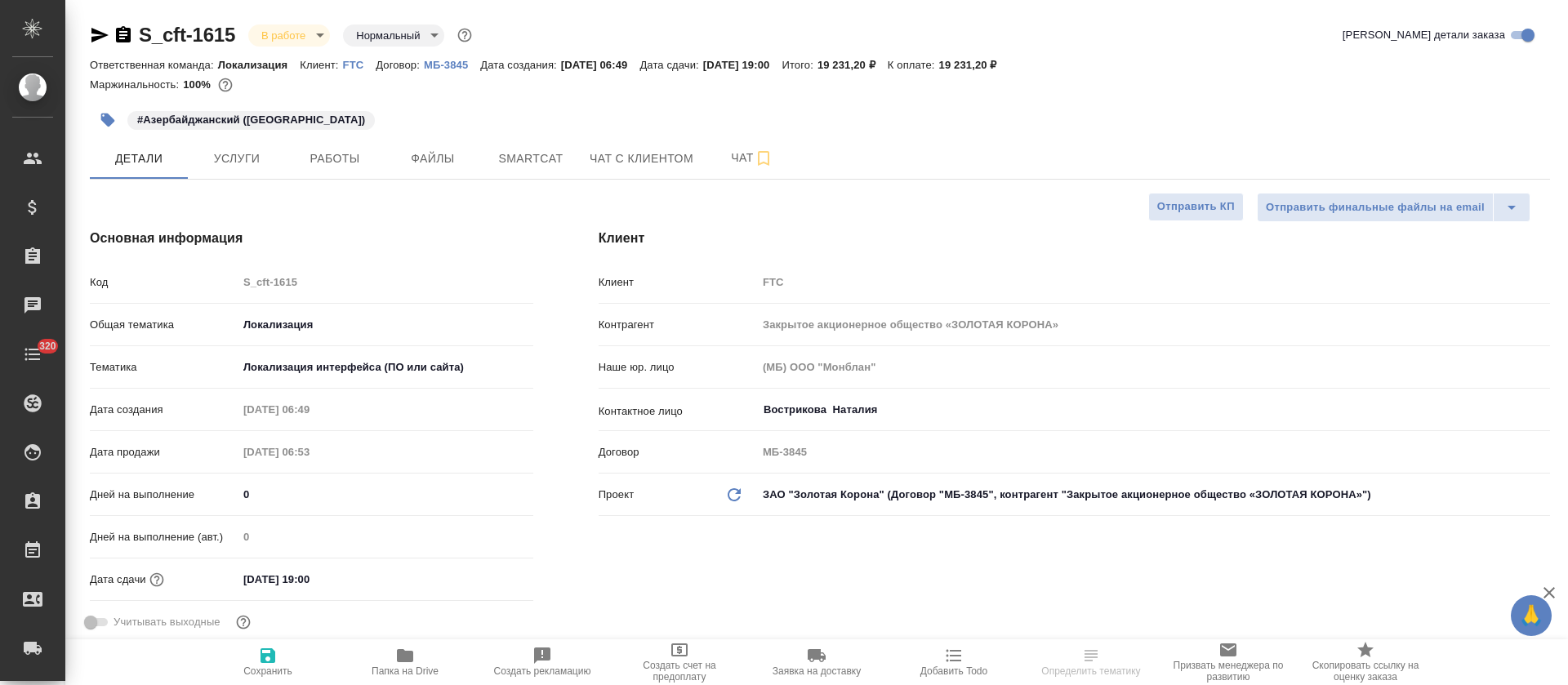
type textarea "x"
click at [339, 177] on button "Работы" at bounding box center [334, 159] width 98 height 41
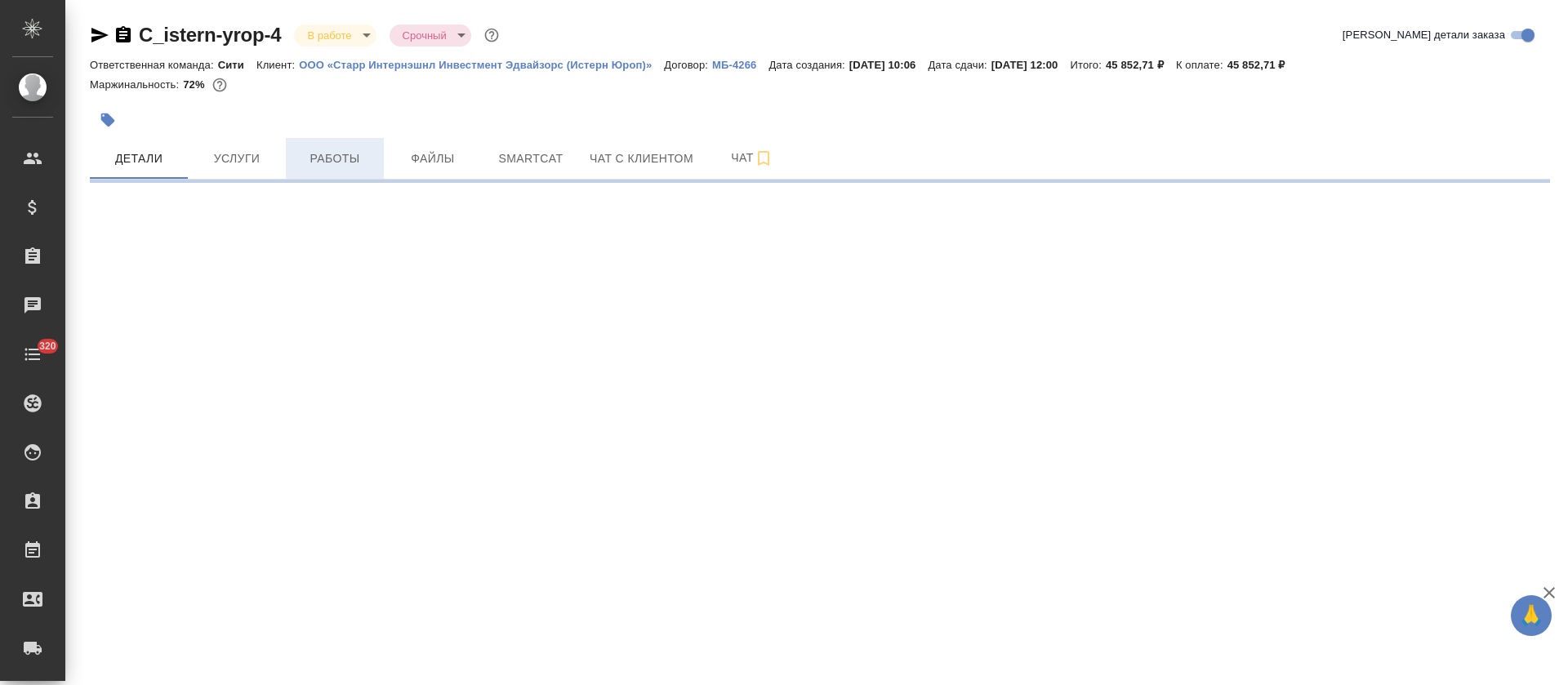
select select "RU"
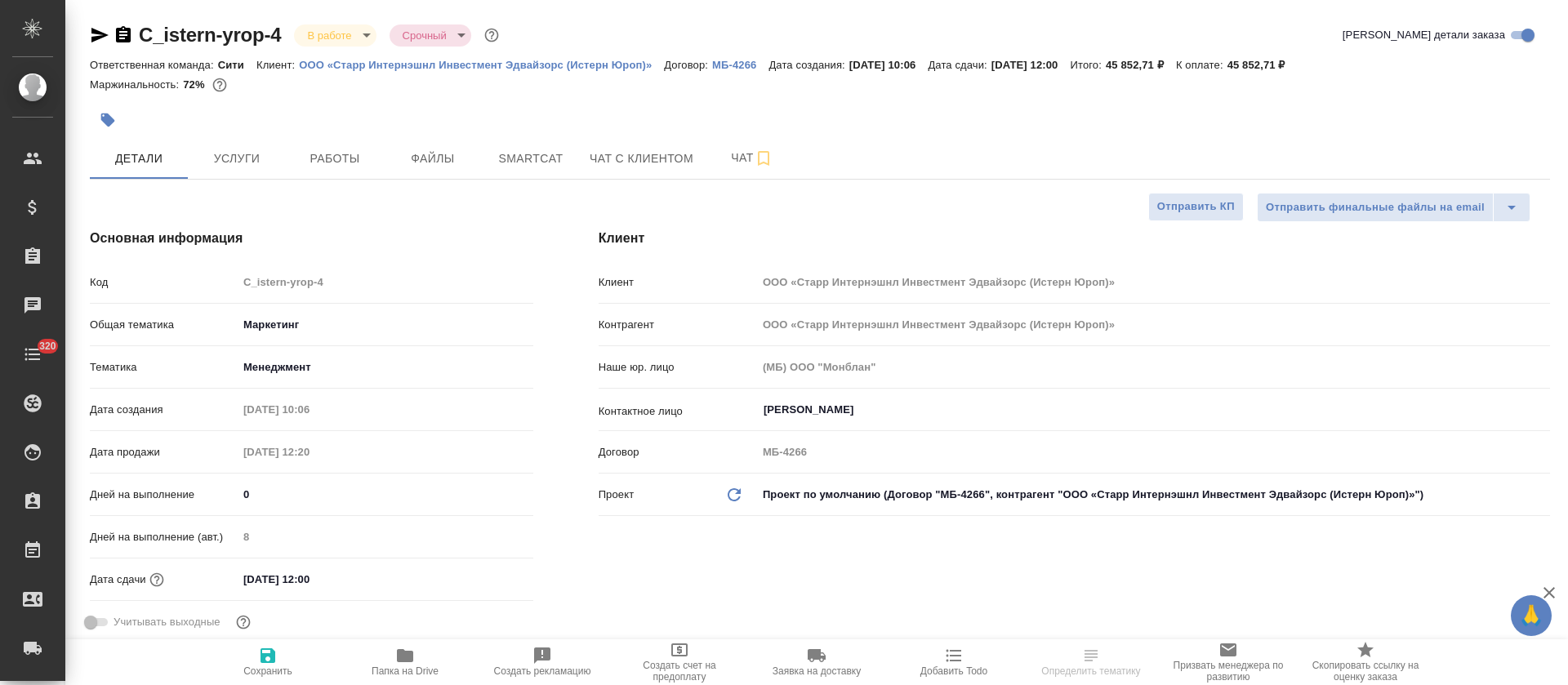
drag, startPoint x: 346, startPoint y: 156, endPoint x: 340, endPoint y: 134, distance: 22.8
click at [345, 148] on span "Работы" at bounding box center [334, 159] width 78 height 21
type textarea "x"
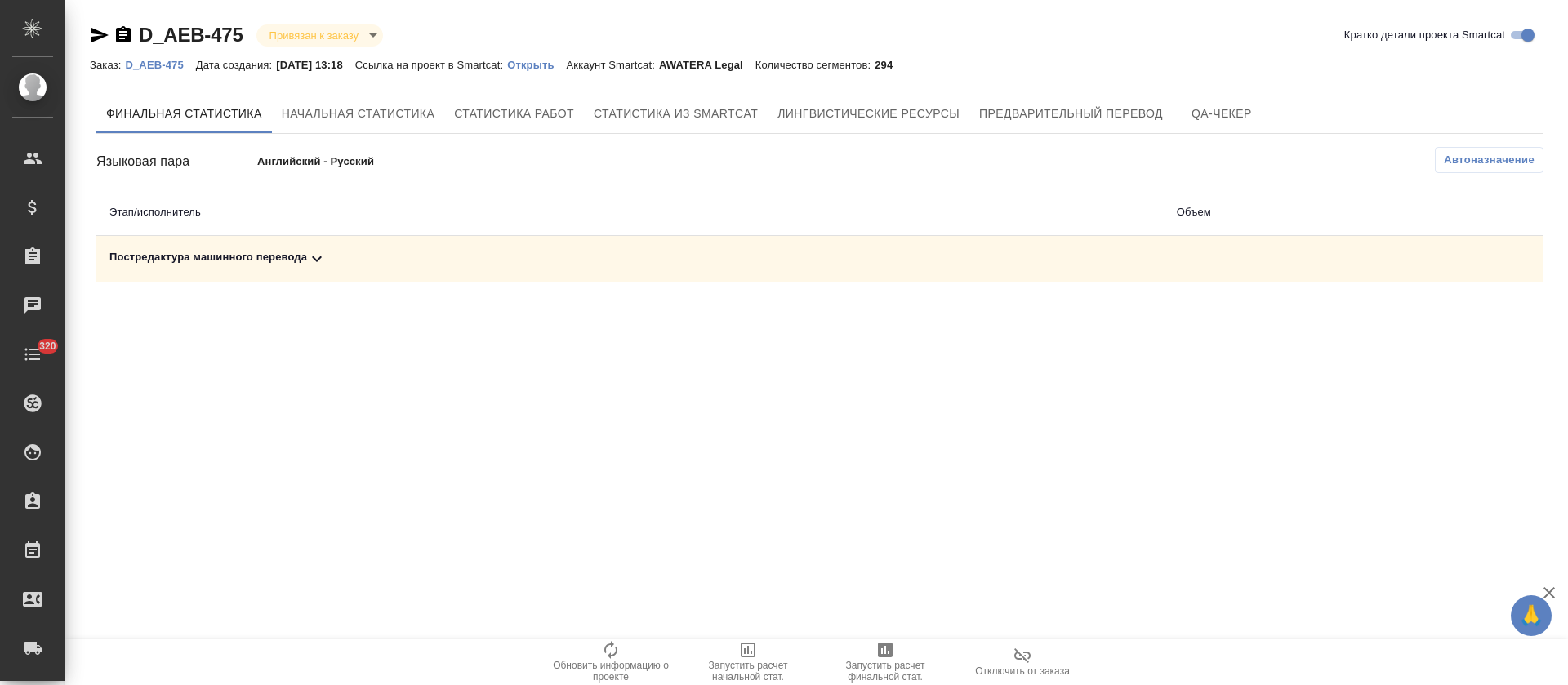
click at [428, 252] on div "Постредактура машинного перевода" at bounding box center [630, 259] width 1042 height 20
click at [865, 655] on span "Запустить расчет финальной стат." at bounding box center [885, 662] width 117 height 43
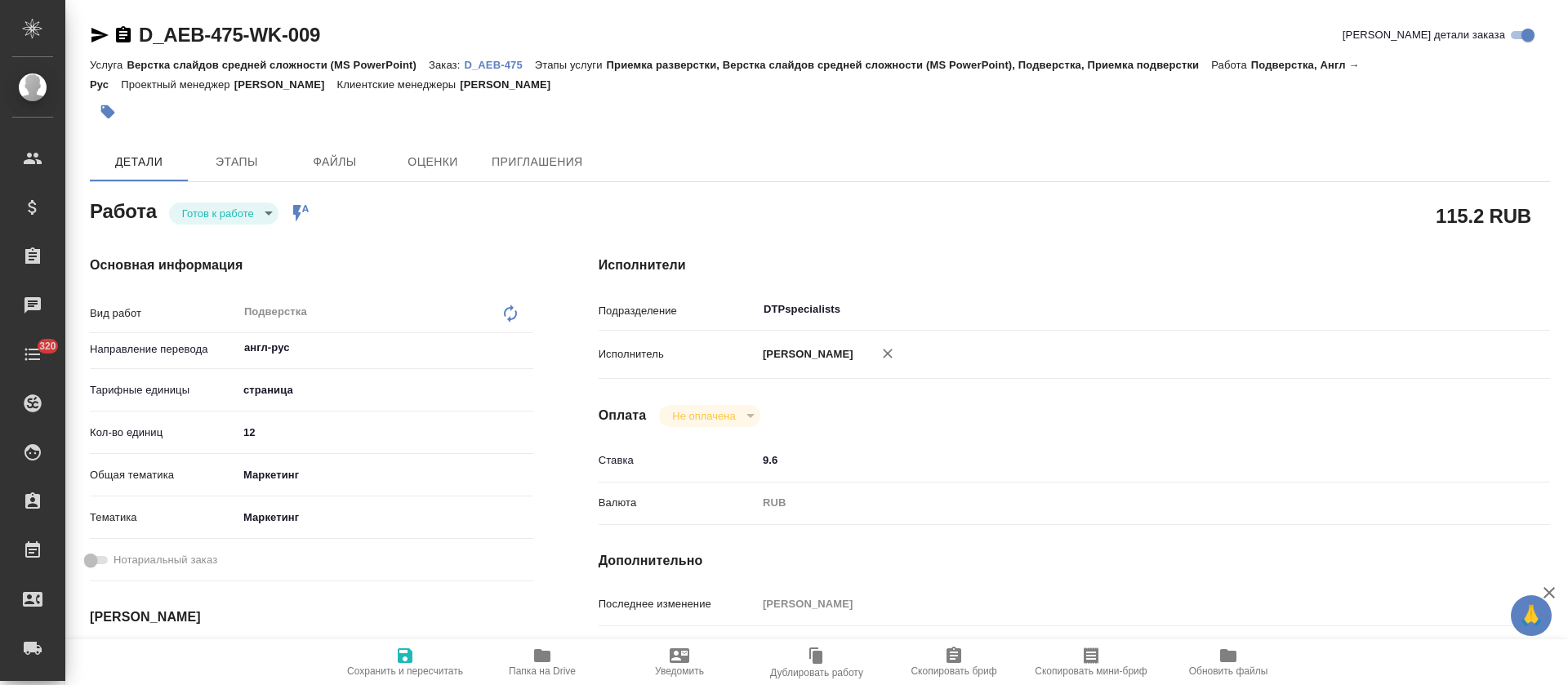
type textarea "x"
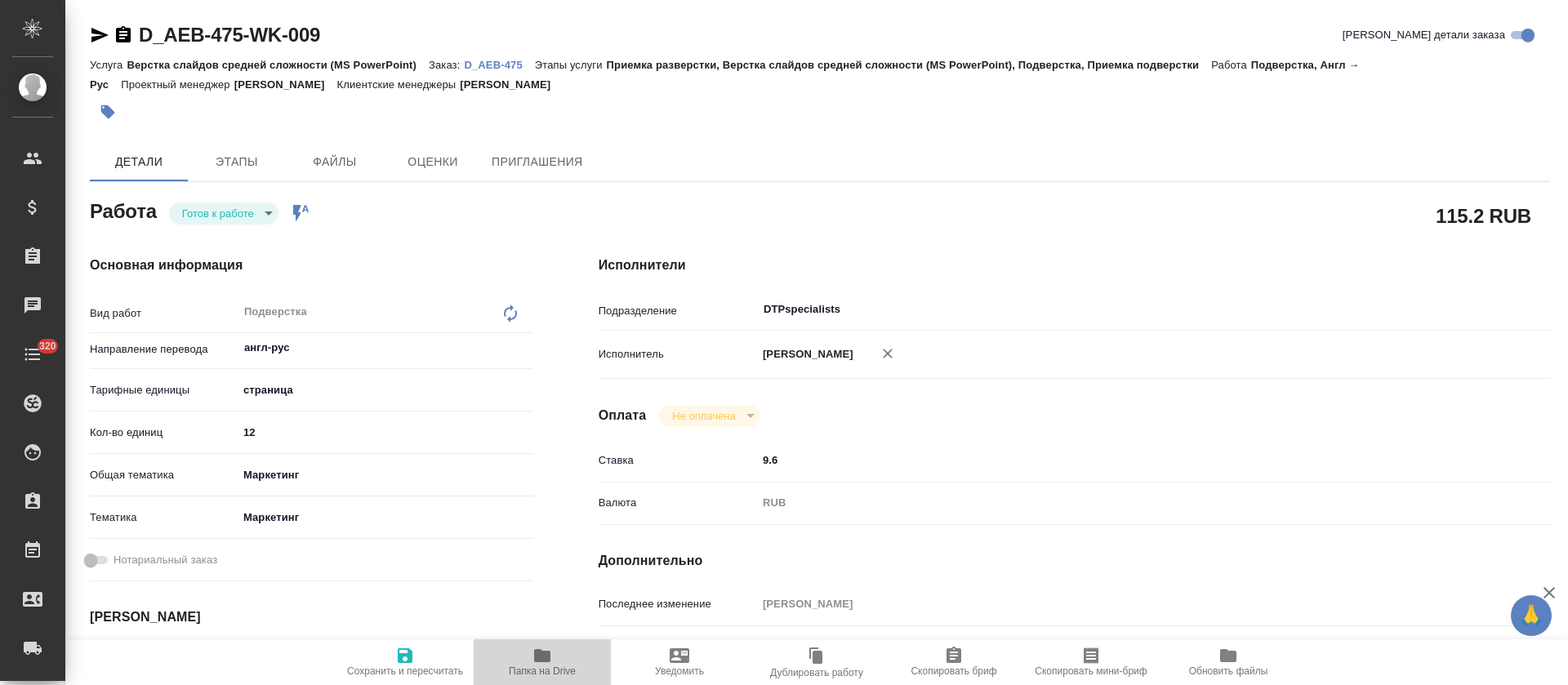
click at [549, 654] on icon "button" at bounding box center [542, 655] width 16 height 13
type textarea "x"
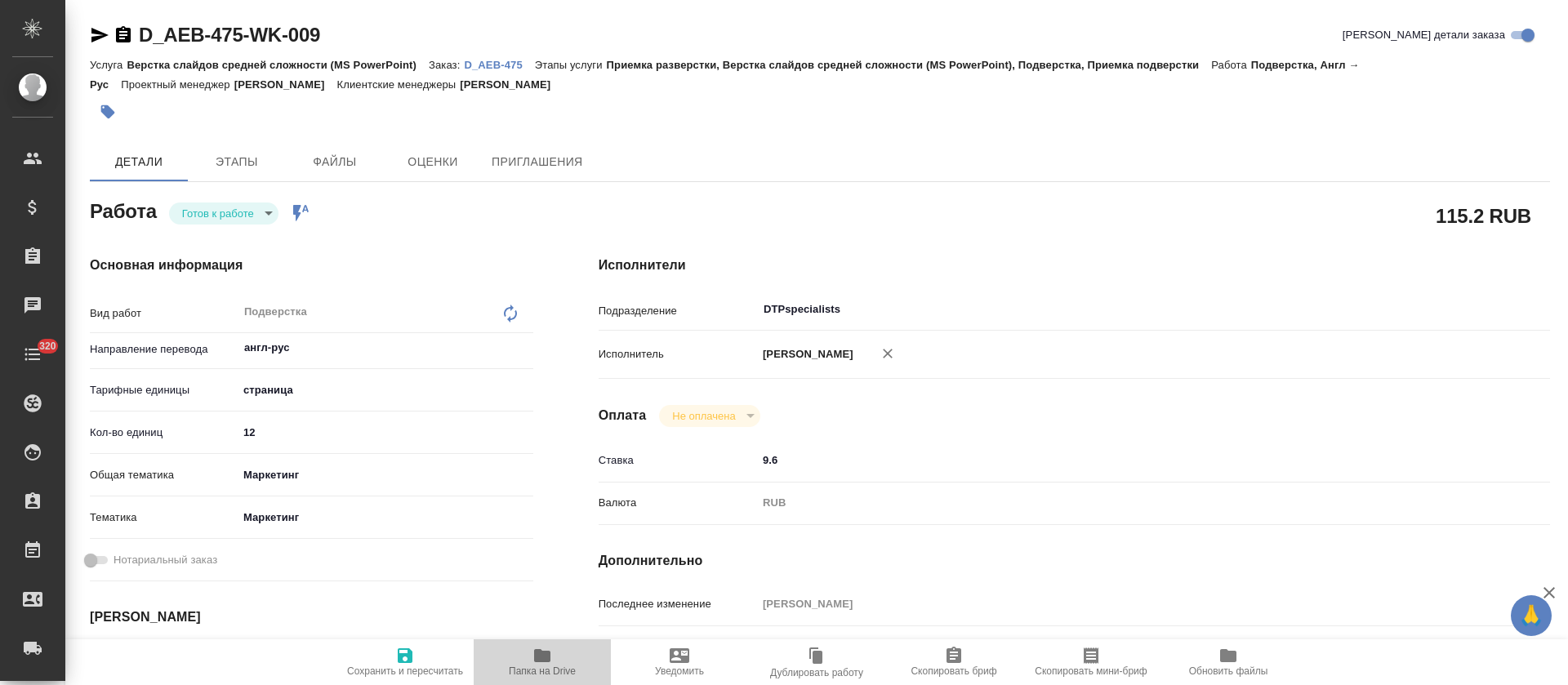
type textarea "x"
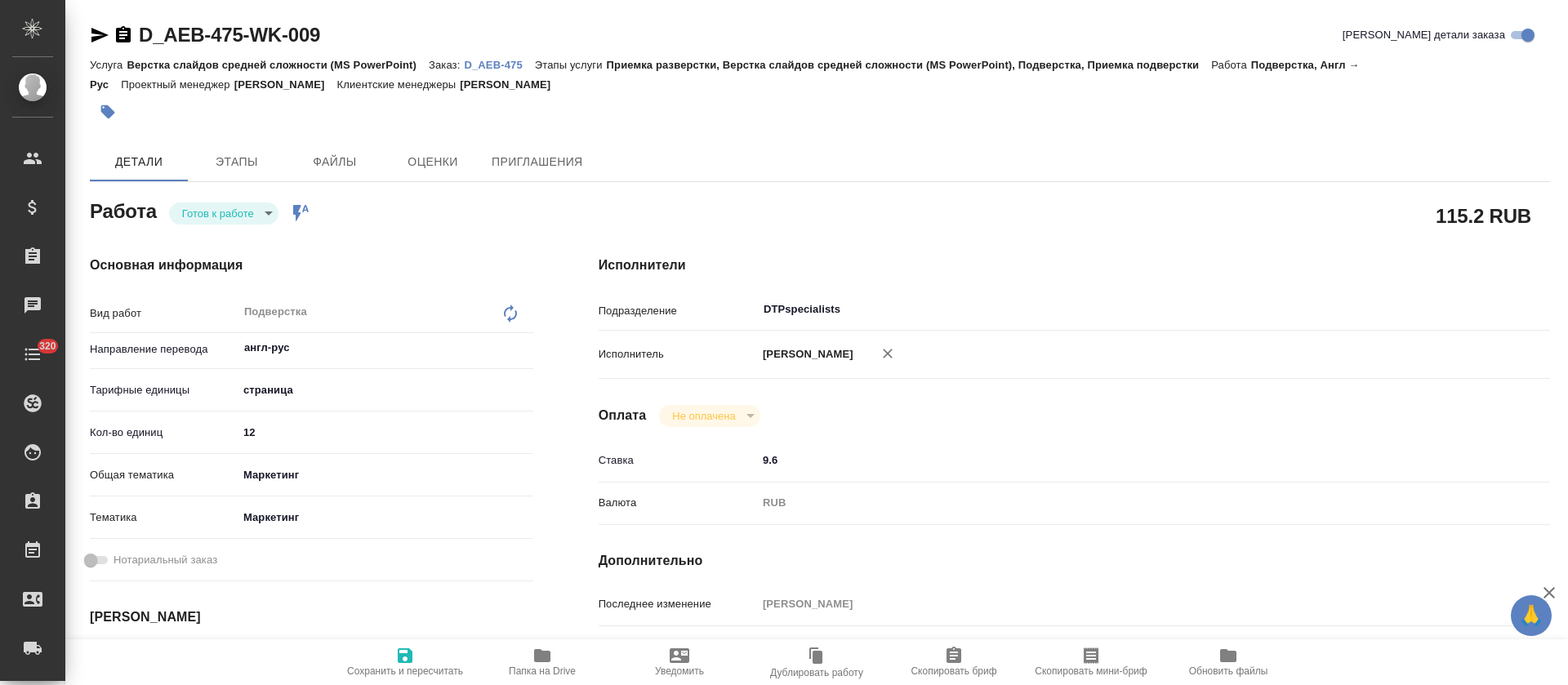
type textarea "x"
